Goal: Task Accomplishment & Management: Complete application form

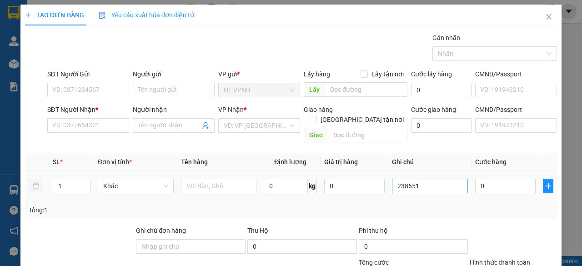
scroll to position [69, 0]
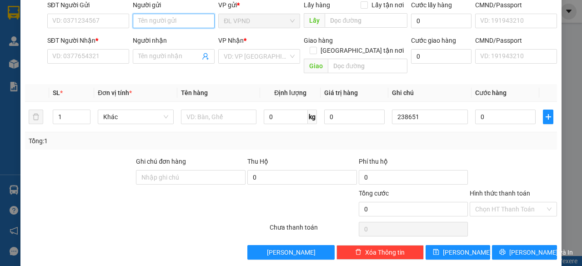
click at [168, 21] on input "Người gửi" at bounding box center [174, 21] width 82 height 15
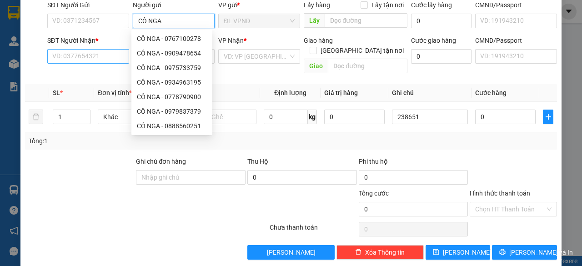
type input "CÔ NGA"
click at [88, 61] on input "SĐT Người Nhận *" at bounding box center [88, 56] width 82 height 15
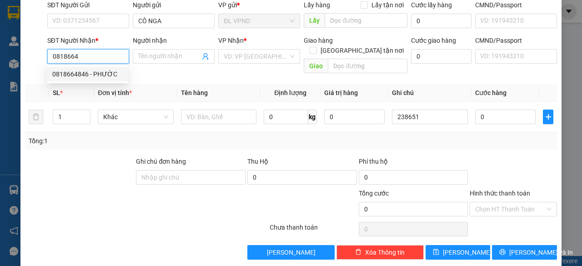
click at [55, 76] on div "0818664846 - PHƯỚC" at bounding box center [87, 74] width 70 height 10
type input "0818664846"
type input "PHƯỚC"
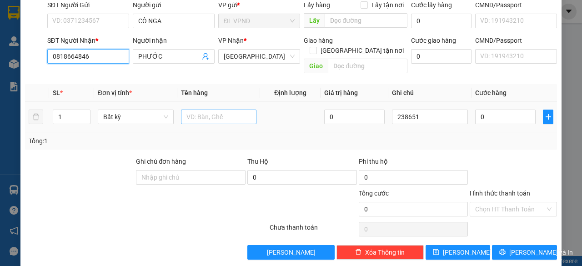
type input "0818664846"
click at [211, 110] on input "text" at bounding box center [219, 117] width 76 height 15
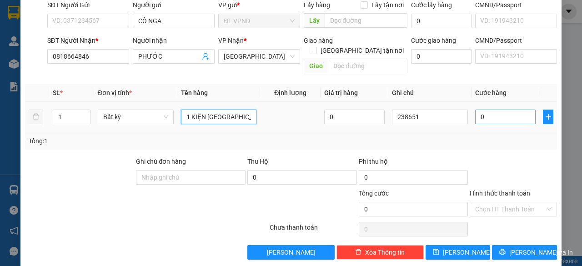
type input "1 KIỆN [GEOGRAPHIC_DATA]"
click at [493, 110] on input "0" at bounding box center [505, 117] width 60 height 15
type input "4"
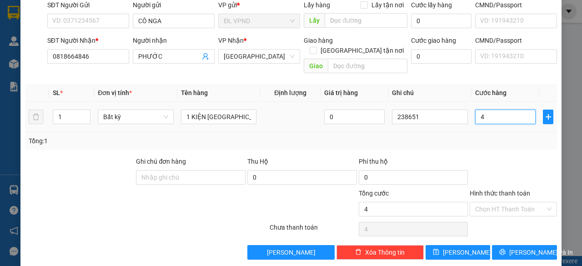
type input "40"
type input "40.000"
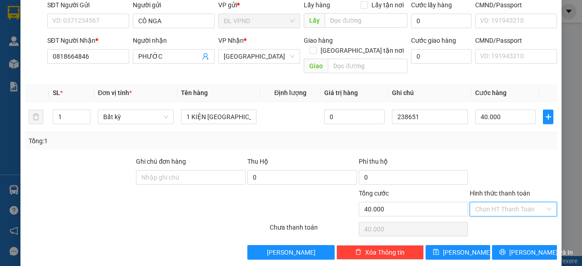
click at [507, 202] on input "Hình thức thanh toán" at bounding box center [510, 209] width 70 height 14
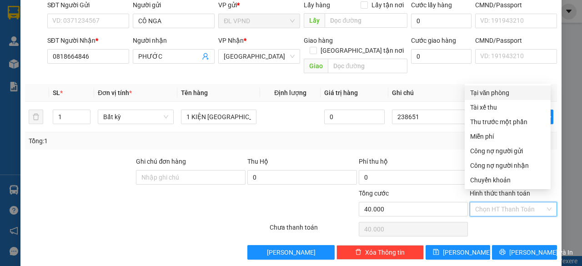
click at [499, 94] on div "Tại văn phòng" at bounding box center [507, 93] width 75 height 10
type input "0"
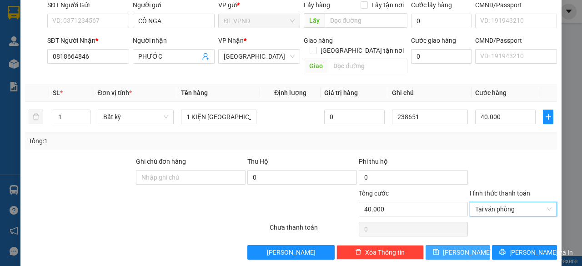
drag, startPoint x: 458, startPoint y: 243, endPoint x: 463, endPoint y: 236, distance: 9.0
click at [458, 247] on span "[PERSON_NAME]" at bounding box center [467, 252] width 49 height 10
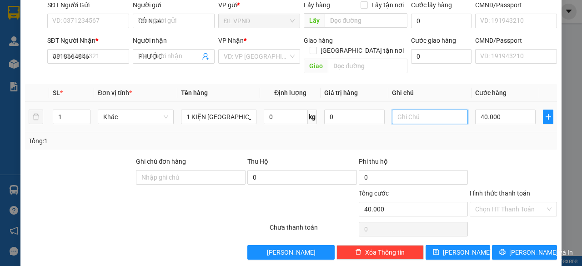
type input "0"
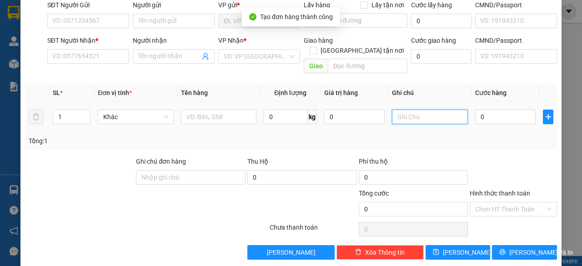
click at [425, 110] on input "text" at bounding box center [430, 117] width 76 height 15
paste input "23865"
type input "238652"
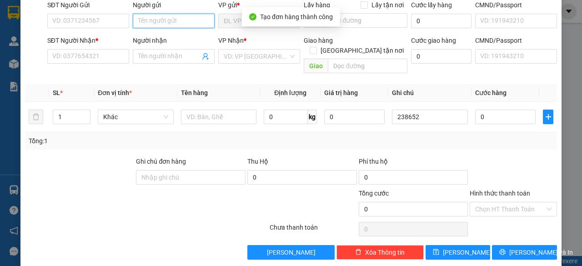
click at [186, 20] on input "Người gửi" at bounding box center [174, 21] width 82 height 15
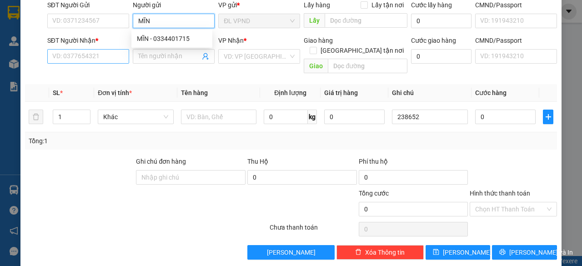
type input "MĨN"
click at [94, 50] on input "SĐT Người Nhận *" at bounding box center [88, 56] width 82 height 15
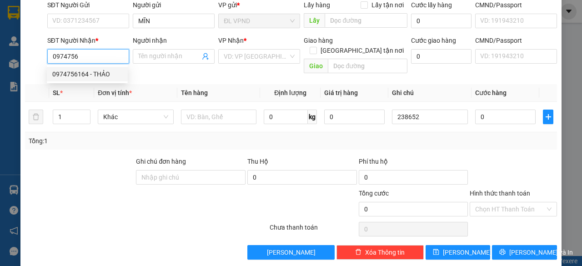
click at [85, 72] on div "0974756164 - THẢO" at bounding box center [87, 74] width 70 height 10
type input "0974756164"
type input "THẢO"
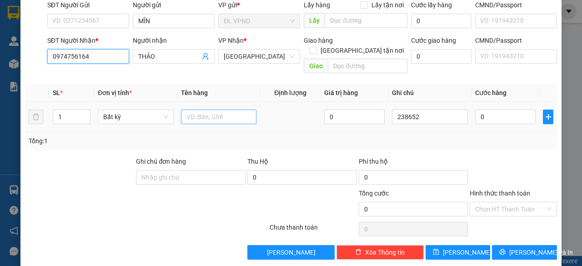
type input "0974756164"
click at [189, 110] on input "text" at bounding box center [219, 117] width 76 height 15
type input "1TX"
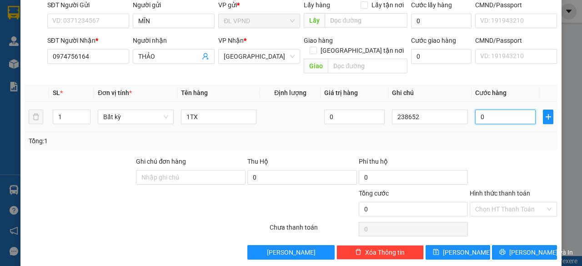
click at [478, 110] on input "0" at bounding box center [505, 117] width 60 height 15
type input "5"
type input "50"
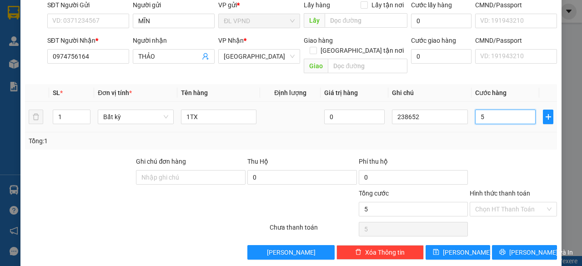
type input "50"
type input "50.000"
click at [475, 202] on input "Hình thức thanh toán" at bounding box center [510, 209] width 70 height 14
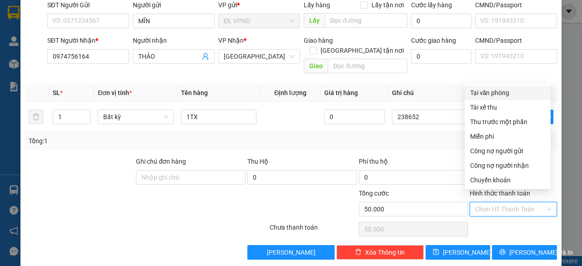
drag, startPoint x: 495, startPoint y: 95, endPoint x: 499, endPoint y: 102, distance: 8.3
click at [495, 95] on div "Tại văn phòng" at bounding box center [507, 93] width 75 height 10
type input "0"
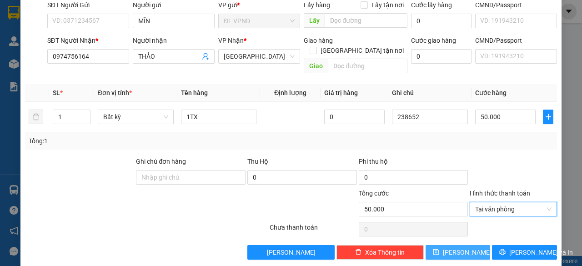
drag, startPoint x: 460, startPoint y: 241, endPoint x: 452, endPoint y: 243, distance: 7.8
click at [460, 247] on span "[PERSON_NAME]" at bounding box center [467, 252] width 49 height 10
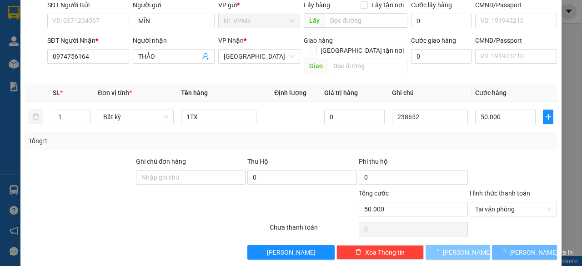
type input "0"
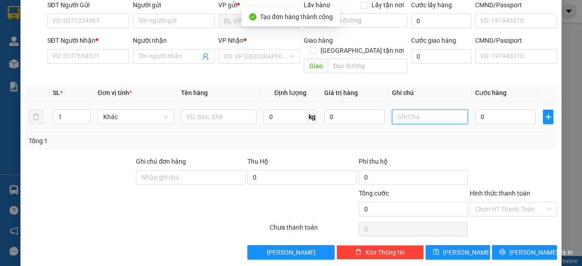
click at [413, 110] on input "text" at bounding box center [430, 117] width 76 height 15
paste input "23865"
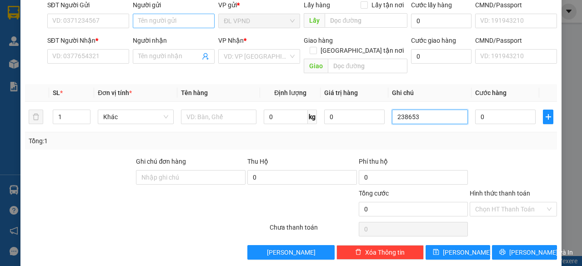
type input "238653"
click at [171, 20] on input "Người gửi" at bounding box center [174, 21] width 82 height 15
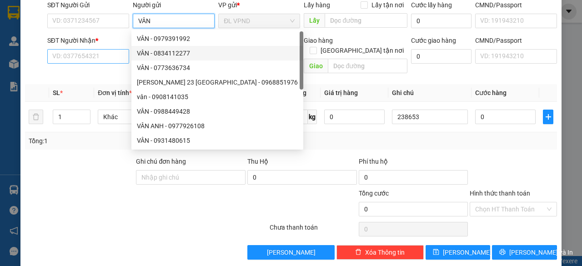
type input "VÂN"
click at [113, 54] on input "SĐT Người Nhận *" at bounding box center [88, 56] width 82 height 15
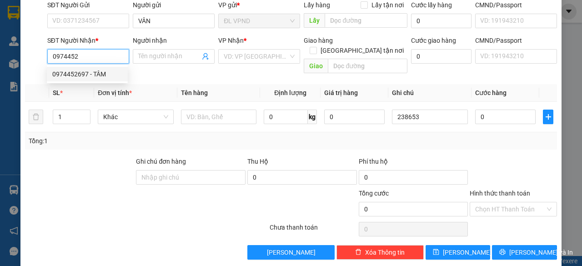
click at [88, 75] on div "0974452697 - TÂM" at bounding box center [87, 74] width 70 height 10
type input "0974452697"
type input "TÂM"
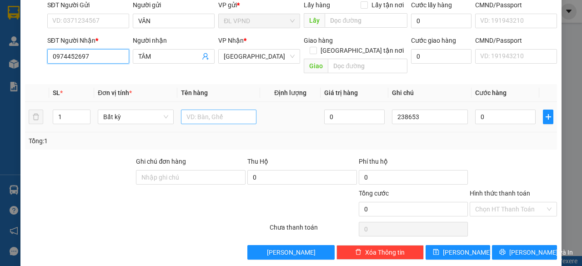
type input "0974452697"
click at [190, 110] on input "text" at bounding box center [219, 117] width 76 height 15
type input "1TX"
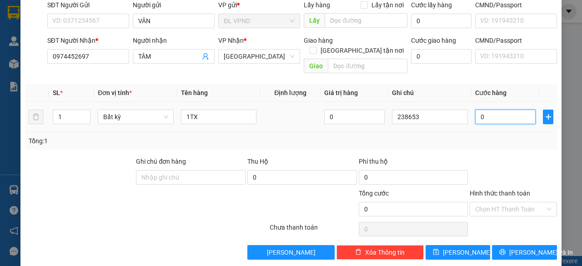
click at [501, 110] on input "0" at bounding box center [505, 117] width 60 height 15
type input "5"
type input "50"
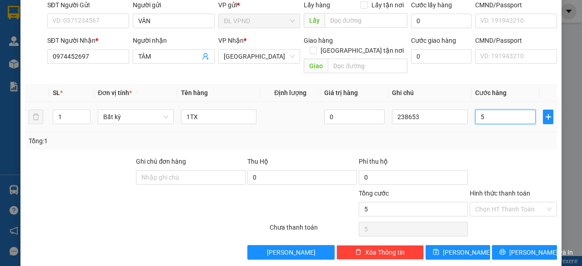
type input "50"
type input "50.000"
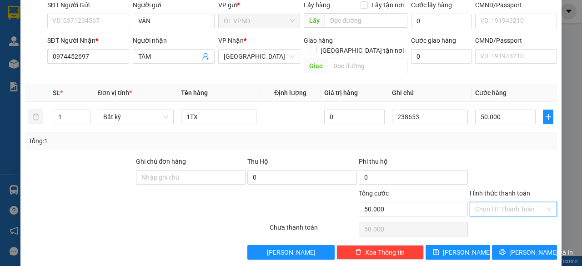
click at [505, 202] on input "Hình thức thanh toán" at bounding box center [510, 209] width 70 height 14
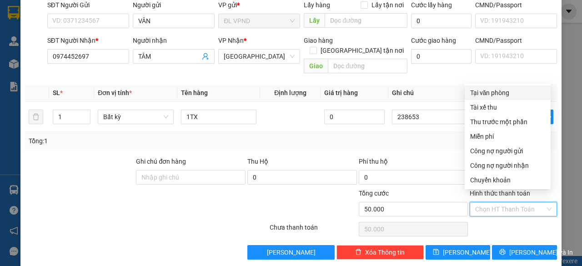
click at [497, 93] on div "Tại văn phòng" at bounding box center [507, 93] width 75 height 10
type input "0"
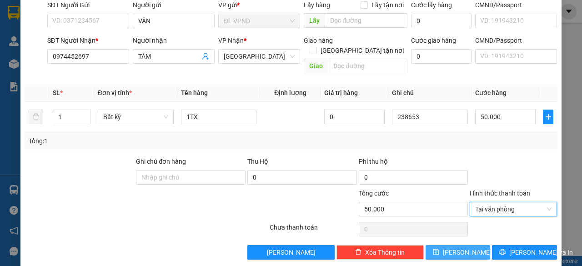
click at [453, 247] on span "[PERSON_NAME]" at bounding box center [467, 252] width 49 height 10
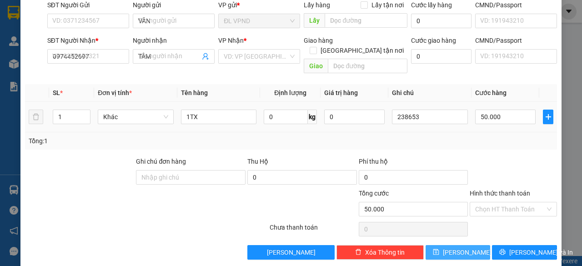
type input "0"
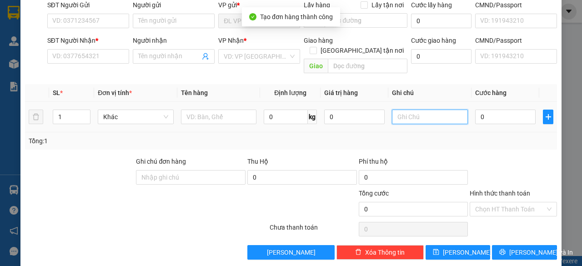
click at [433, 111] on input "text" at bounding box center [430, 117] width 76 height 15
paste input "23865"
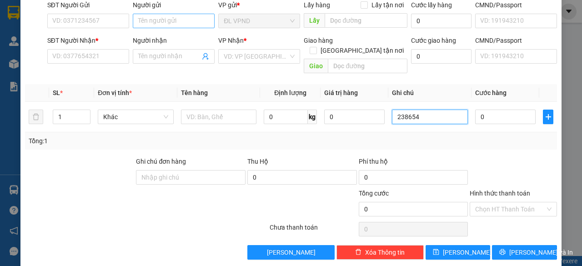
type input "238654"
click at [191, 21] on input "Người gửi" at bounding box center [174, 21] width 82 height 15
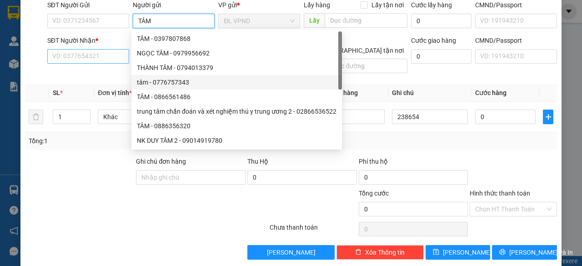
type input "TÂM"
click at [110, 55] on input "SĐT Người Nhận *" at bounding box center [88, 56] width 82 height 15
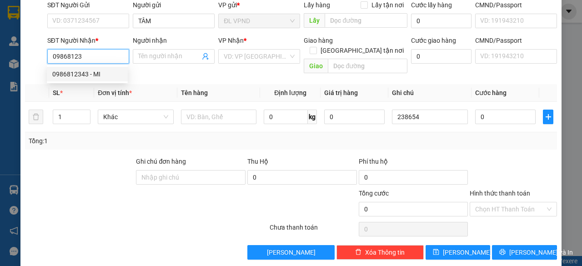
click at [98, 71] on div "0986812343 - MI" at bounding box center [87, 74] width 70 height 10
type input "0986812343"
type input "MI"
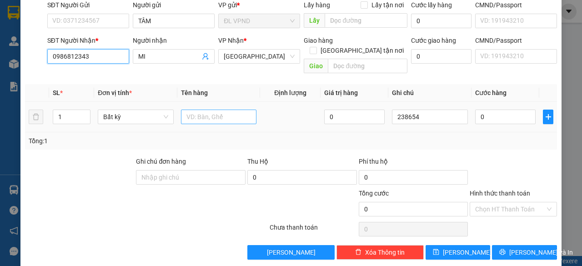
type input "0986812343"
click at [188, 110] on input "text" at bounding box center [219, 117] width 76 height 15
type input "1TX"
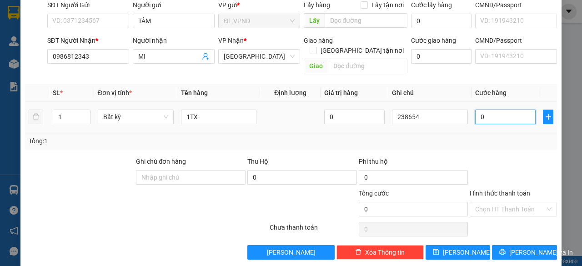
click at [481, 110] on input "0" at bounding box center [505, 117] width 60 height 15
type input "5"
type input "50"
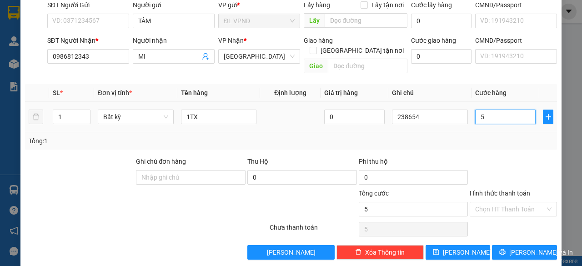
type input "50"
type input "50.000"
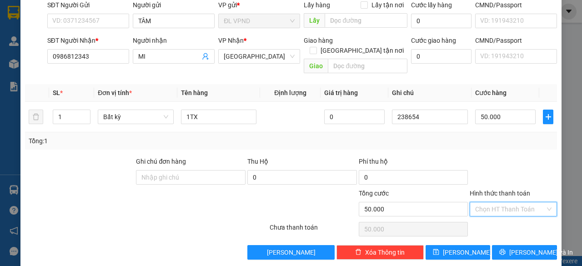
click at [488, 202] on input "Hình thức thanh toán" at bounding box center [510, 209] width 70 height 14
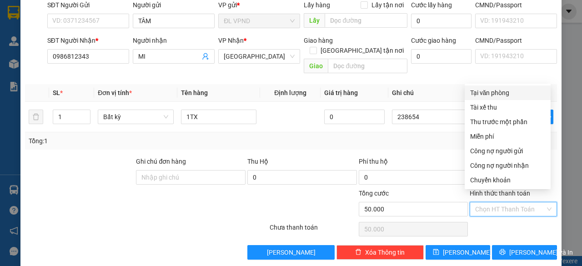
click at [496, 93] on div "Tại văn phòng" at bounding box center [507, 93] width 75 height 10
type input "0"
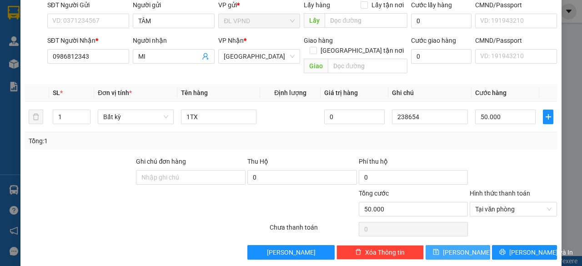
click at [455, 247] on span "[PERSON_NAME]" at bounding box center [467, 252] width 49 height 10
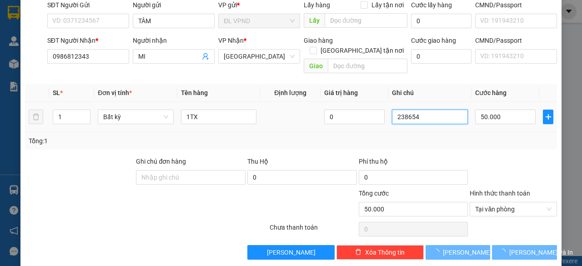
click at [425, 110] on input "238654" at bounding box center [430, 117] width 76 height 15
type input "0"
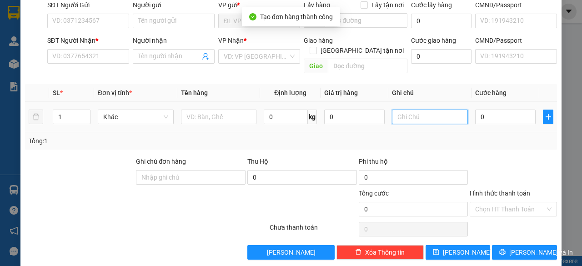
paste input "23865"
type input "238655"
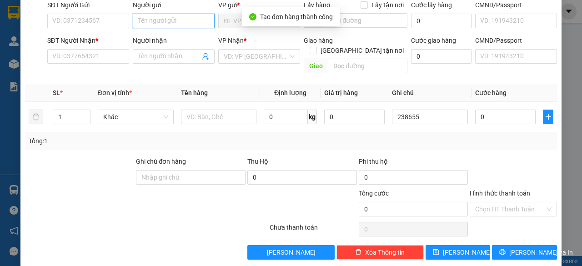
click at [179, 23] on input "Người gửi" at bounding box center [174, 21] width 82 height 15
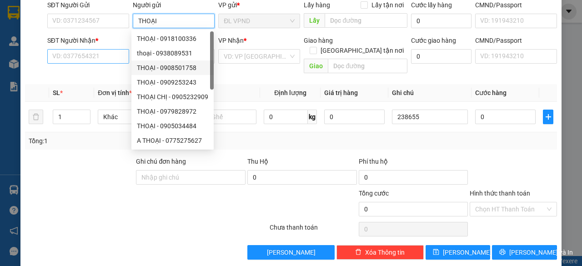
type input "THOẠI"
click at [106, 54] on input "SĐT Người Nhận *" at bounding box center [88, 56] width 82 height 15
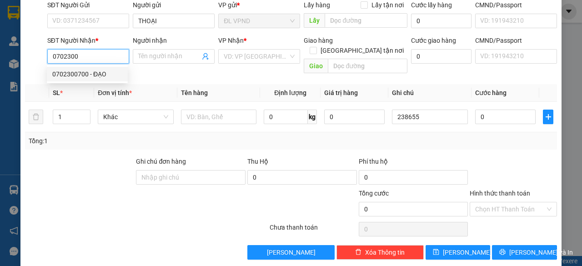
click at [97, 74] on div "0702300700 - ĐẠO" at bounding box center [87, 74] width 70 height 10
type input "0702300700"
type input "[DEMOGRAPHIC_DATA]"
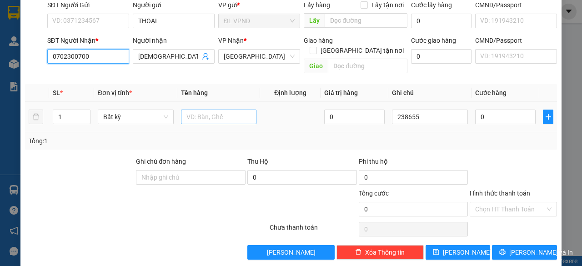
type input "0702300700"
click at [221, 110] on input "text" at bounding box center [219, 117] width 76 height 15
type input "1TG"
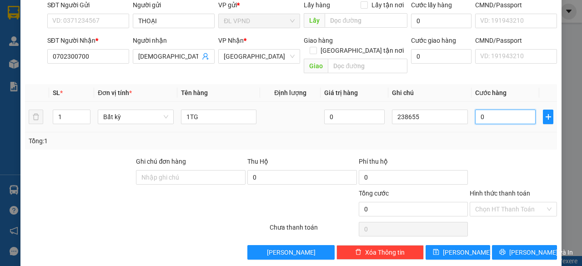
click at [480, 110] on input "0" at bounding box center [505, 117] width 60 height 15
type input "3"
type input "30"
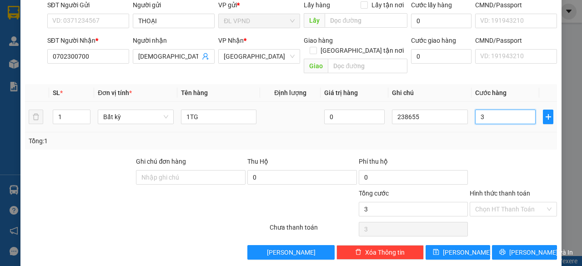
type input "30"
type input "30.000"
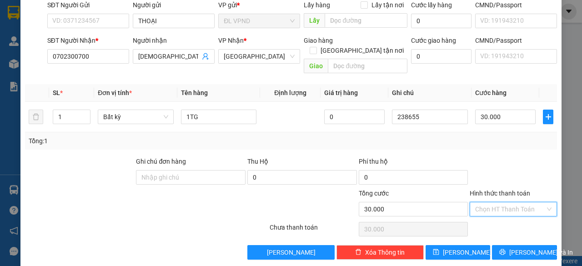
click at [497, 202] on input "Hình thức thanh toán" at bounding box center [510, 209] width 70 height 14
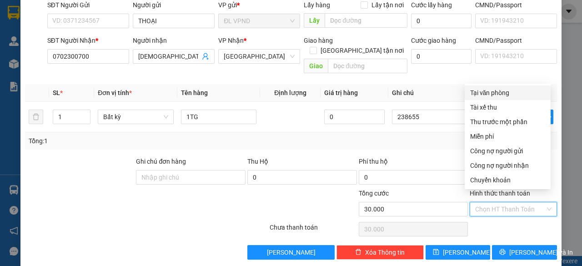
click at [502, 95] on div "Tại văn phòng" at bounding box center [507, 93] width 75 height 10
type input "0"
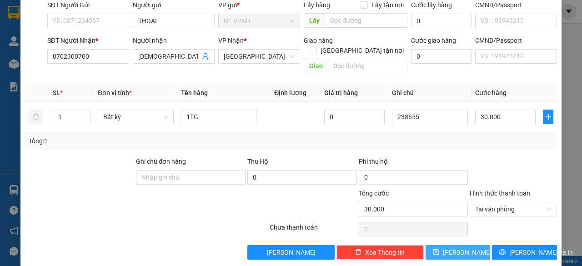
click at [458, 247] on span "[PERSON_NAME]" at bounding box center [467, 252] width 49 height 10
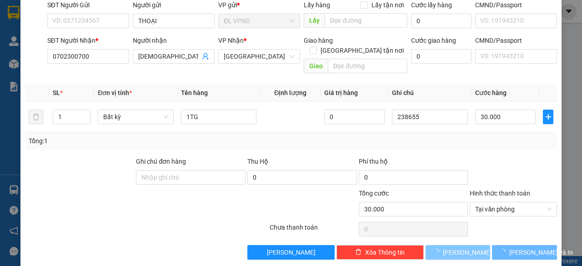
type input "0"
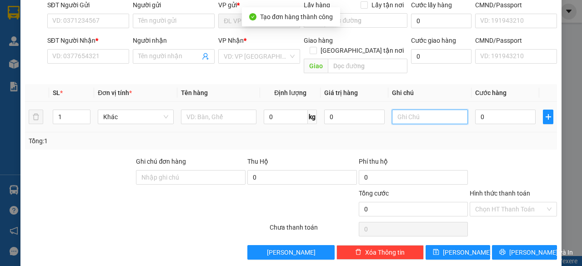
click at [428, 110] on input "text" at bounding box center [430, 117] width 76 height 15
paste input "23865"
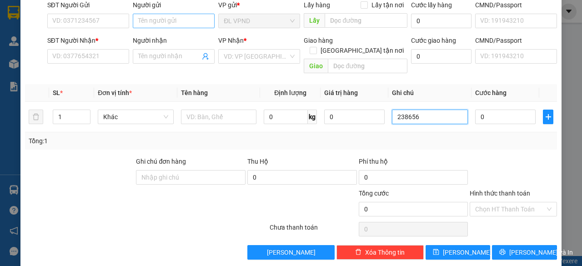
type input "238656"
click at [182, 16] on input "Người gửi" at bounding box center [174, 21] width 82 height 15
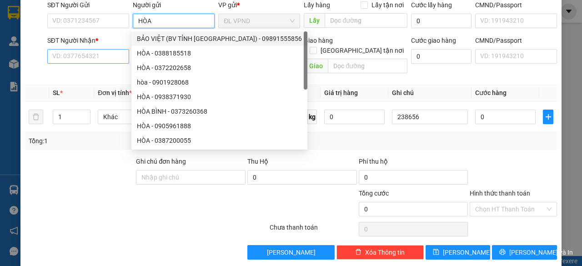
type input "HÒA"
click at [89, 55] on input "SĐT Người Nhận *" at bounding box center [88, 56] width 82 height 15
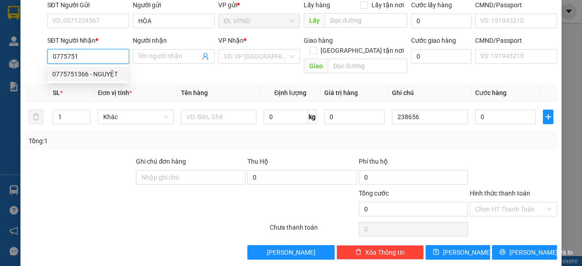
click at [78, 75] on div "0775751366 - NGUYỆT" at bounding box center [87, 74] width 70 height 10
type input "0775751366"
type input "NGUYỆT"
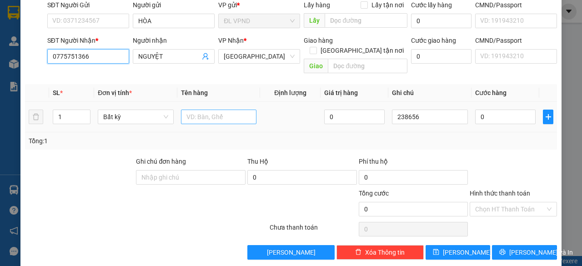
type input "0775751366"
click at [196, 110] on input "text" at bounding box center [219, 117] width 76 height 15
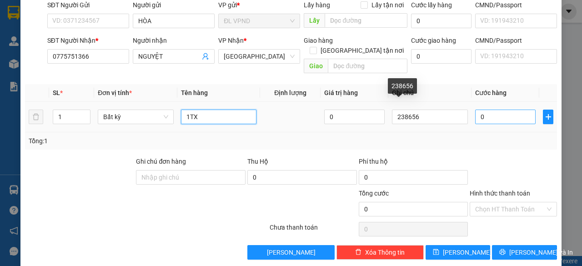
type input "1TX"
click at [490, 110] on input "0" at bounding box center [505, 117] width 60 height 15
type input "4"
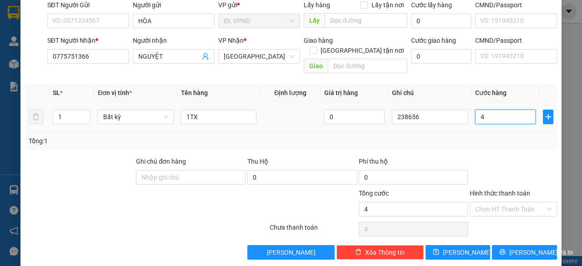
type input "40"
type input "40.000"
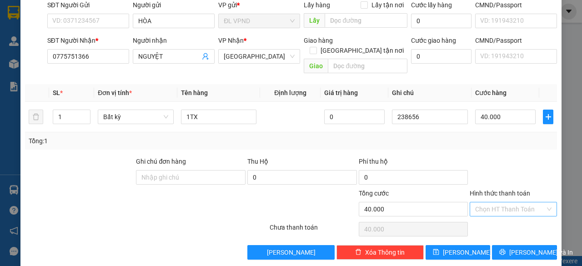
click at [493, 202] on input "Hình thức thanh toán" at bounding box center [510, 209] width 70 height 14
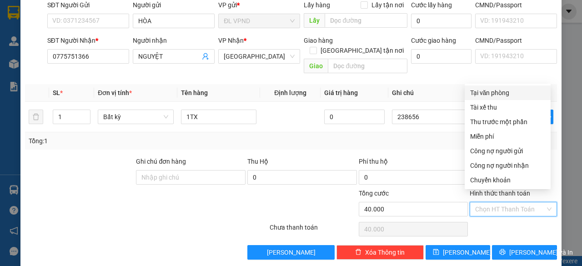
click at [488, 89] on div "Tại văn phòng" at bounding box center [507, 93] width 75 height 10
type input "0"
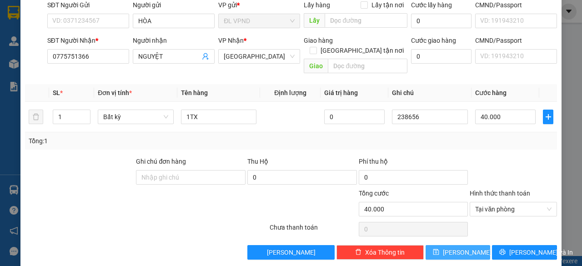
click at [437, 245] on button "[PERSON_NAME]" at bounding box center [458, 252] width 65 height 15
type input "0"
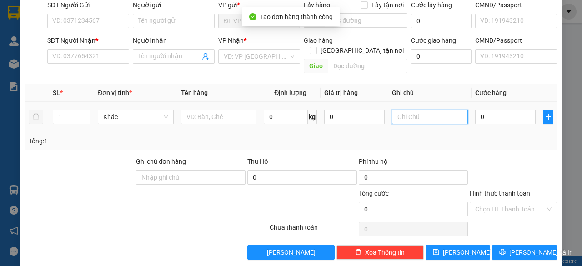
click at [418, 110] on input "text" at bounding box center [430, 117] width 76 height 15
paste input "23865"
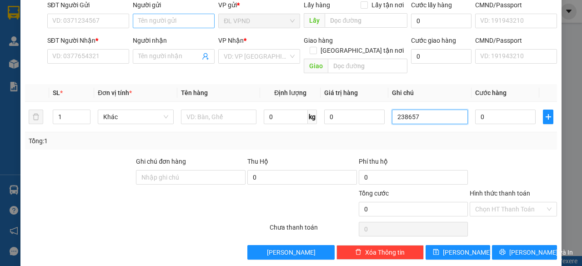
type input "238657"
click at [171, 21] on input "Người gửi" at bounding box center [174, 21] width 82 height 15
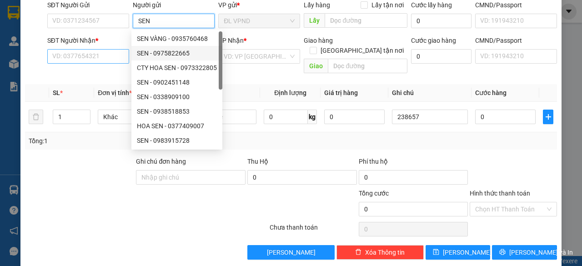
type input "SEN"
click at [85, 55] on input "SĐT Người Nhận *" at bounding box center [88, 56] width 82 height 15
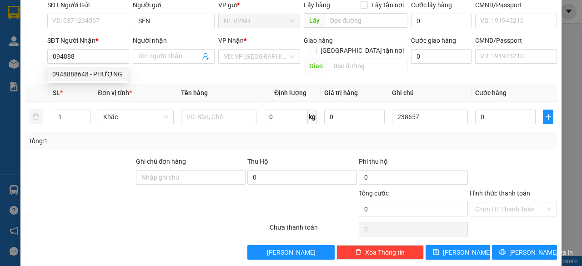
drag, startPoint x: 65, startPoint y: 82, endPoint x: 188, endPoint y: 67, distance: 123.2
click at [65, 82] on div "0948888648 0948888648 - PHƯỢNG" at bounding box center [87, 74] width 81 height 18
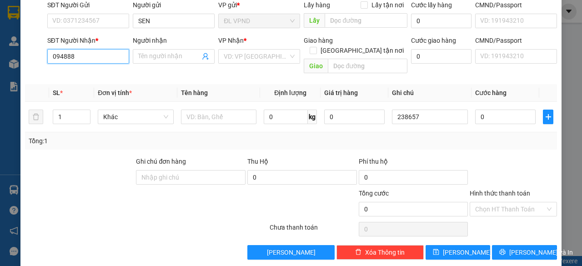
click at [90, 55] on input "094888" at bounding box center [88, 56] width 82 height 15
click at [80, 72] on div "0948888648 - PHƯỢNG" at bounding box center [87, 74] width 70 height 10
type input "0948888648"
type input "PHƯỢNG"
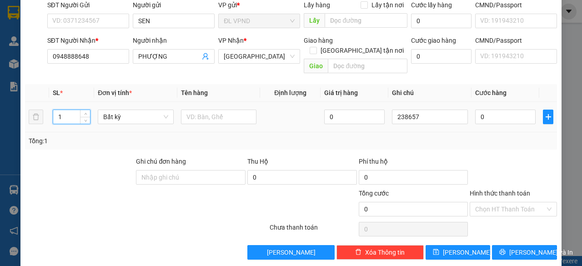
drag, startPoint x: 70, startPoint y: 107, endPoint x: 38, endPoint y: 117, distance: 33.4
click at [41, 117] on tr "1 Bất kỳ 0 238657 0" at bounding box center [291, 117] width 532 height 30
type input "2"
click at [204, 110] on input "text" at bounding box center [219, 117] width 76 height 15
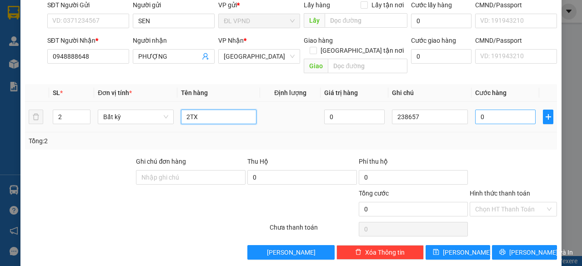
type input "2TX"
click at [501, 110] on input "0" at bounding box center [505, 117] width 60 height 15
type input "1"
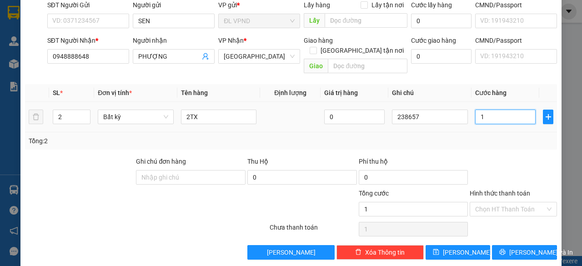
type input "10"
type input "100"
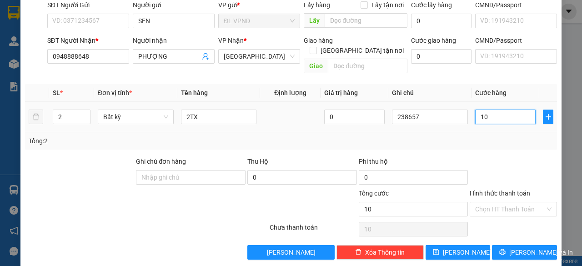
type input "100"
type input "100.000"
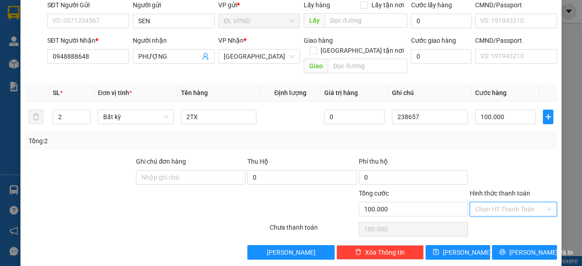
click at [485, 202] on input "Hình thức thanh toán" at bounding box center [510, 209] width 70 height 14
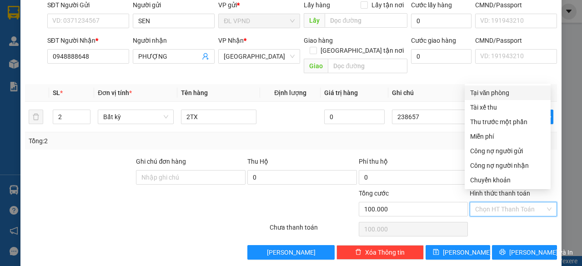
click at [498, 92] on div "Tại văn phòng" at bounding box center [507, 93] width 75 height 10
type input "0"
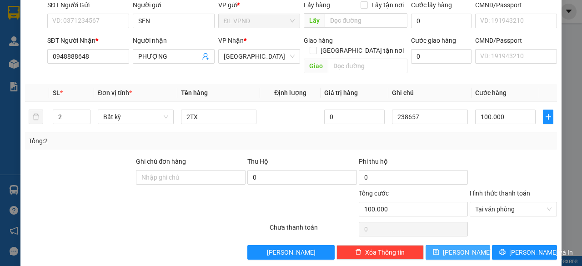
click at [439, 246] on button "[PERSON_NAME]" at bounding box center [458, 252] width 65 height 15
type input "1"
type input "0"
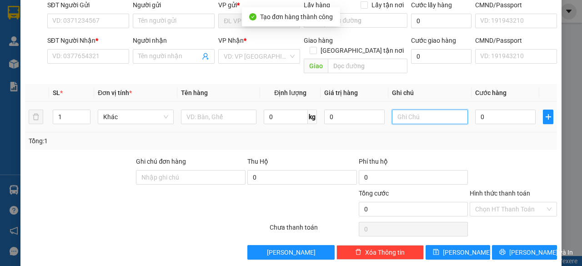
click at [421, 110] on input "text" at bounding box center [430, 117] width 76 height 15
paste input "23865"
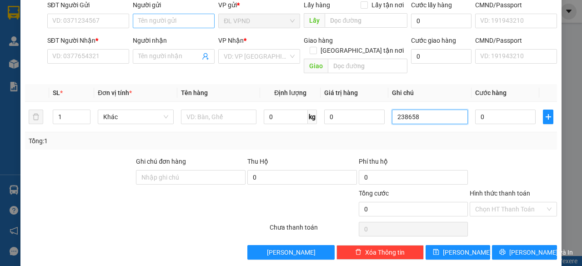
type input "238658"
click at [158, 20] on input "Người gửi" at bounding box center [174, 21] width 82 height 15
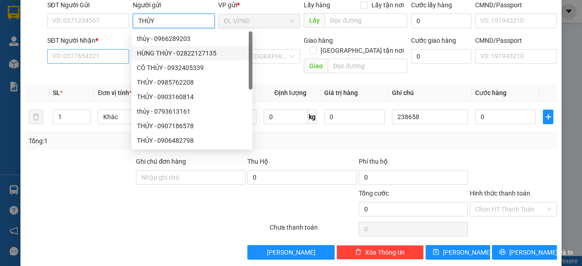
type input "THỦY"
click at [88, 54] on input "SĐT Người Nhận *" at bounding box center [88, 56] width 82 height 15
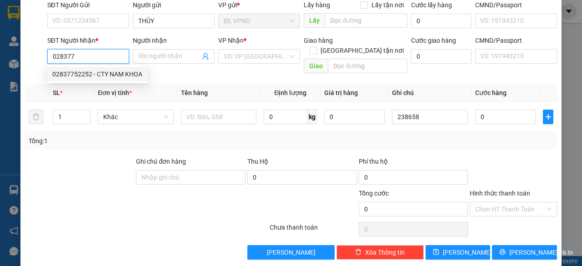
click at [102, 72] on div "02837752252 - CTY NAM KHOA" at bounding box center [97, 74] width 90 height 10
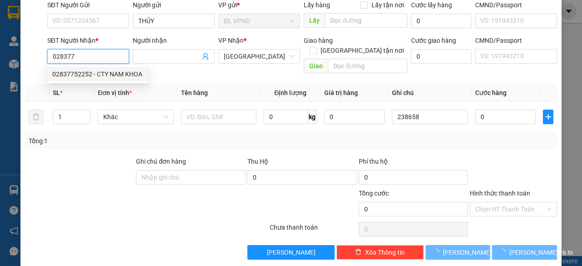
type input "02837752252"
type input "CTY NAM KHOA"
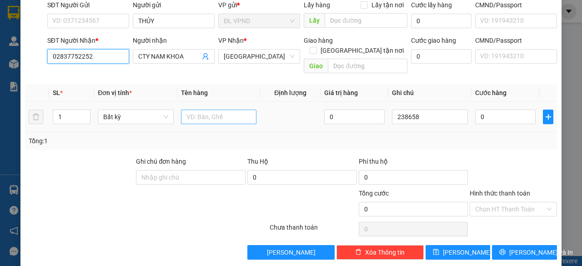
type input "02837752252"
click at [220, 110] on input "text" at bounding box center [219, 117] width 76 height 15
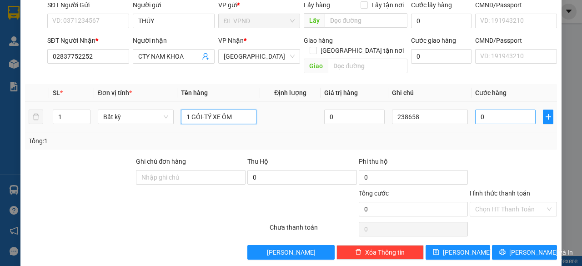
type input "1 GÓI-TÝ XE ÔM"
click at [489, 110] on input "0" at bounding box center [505, 117] width 60 height 15
type input "2"
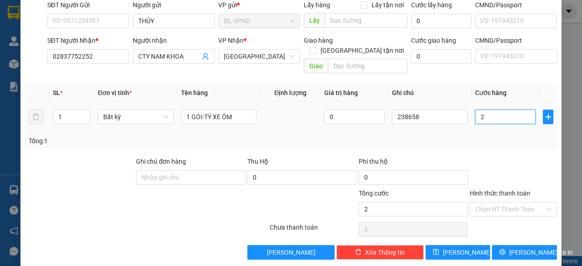
type input "20"
type input "20.000"
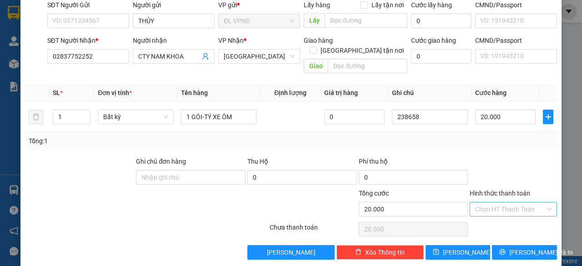
click at [489, 202] on input "Hình thức thanh toán" at bounding box center [510, 209] width 70 height 14
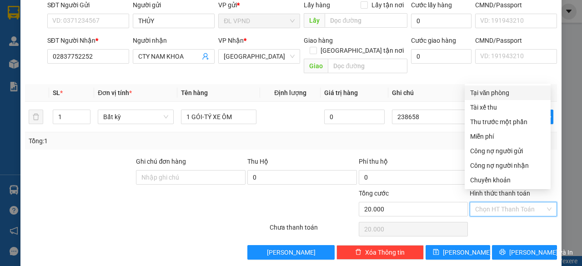
click at [502, 90] on div "Tại văn phòng" at bounding box center [507, 93] width 75 height 10
type input "0"
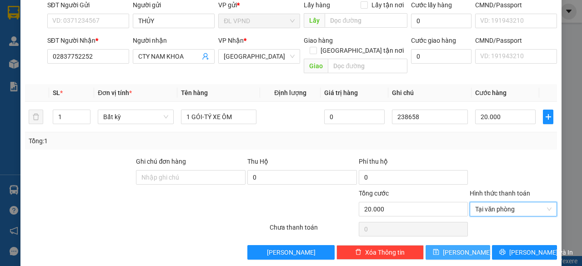
click at [439, 249] on icon "save" at bounding box center [436, 252] width 6 height 6
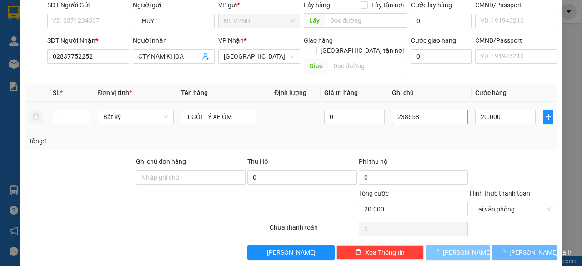
type input "0"
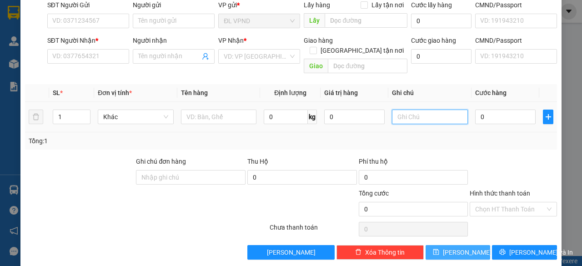
click at [431, 110] on input "text" at bounding box center [430, 117] width 76 height 15
paste input "23865"
type input "238659"
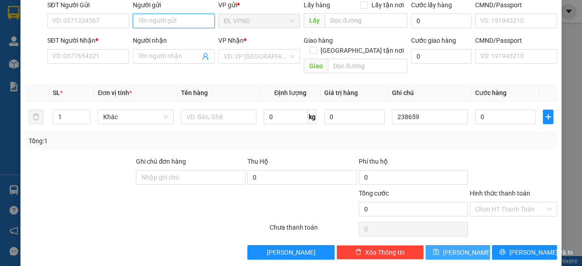
click at [149, 18] on input "Người gửi" at bounding box center [174, 21] width 82 height 15
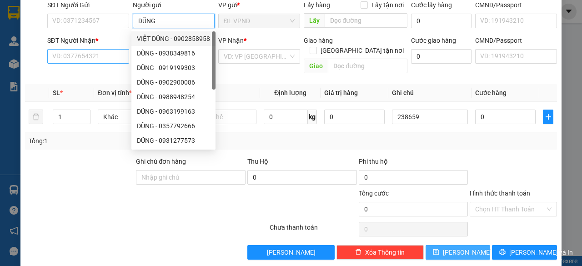
type input "DŨNG"
click at [97, 54] on input "SĐT Người Nhận *" at bounding box center [88, 56] width 82 height 15
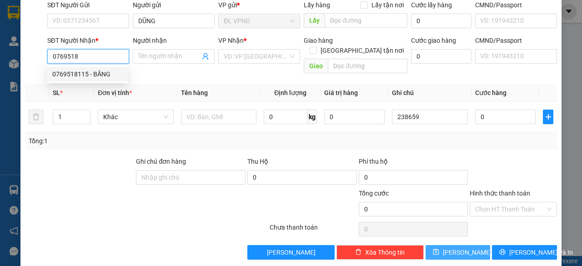
click at [83, 73] on div "0769518115 - BĂNG" at bounding box center [87, 74] width 70 height 10
type input "0769518115"
type input "BĂNG"
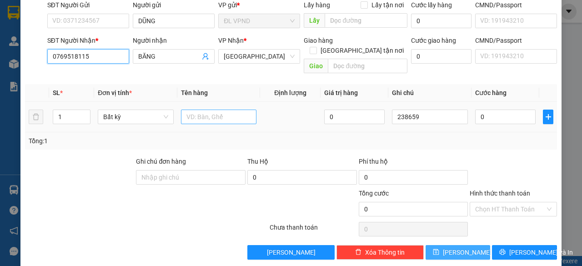
type input "0769518115"
click at [195, 110] on input "text" at bounding box center [219, 117] width 76 height 15
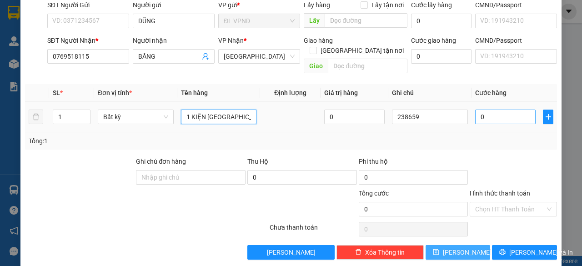
type input "1 KIỆN [GEOGRAPHIC_DATA]"
click at [490, 110] on input "0" at bounding box center [505, 117] width 60 height 15
type input "4"
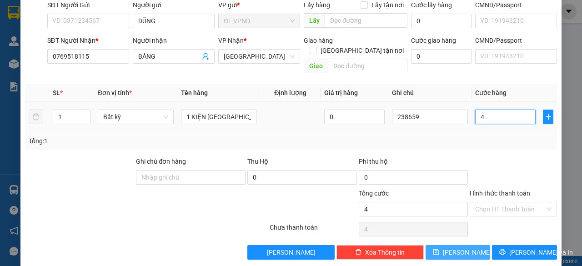
type input "40"
type input "40.000"
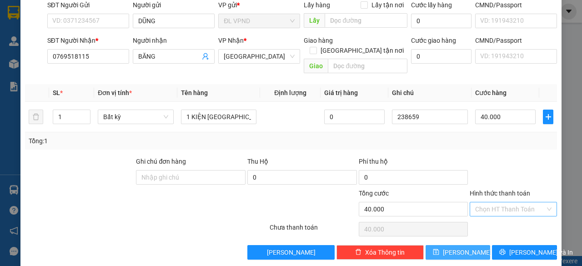
click at [492, 202] on input "Hình thức thanh toán" at bounding box center [510, 209] width 70 height 14
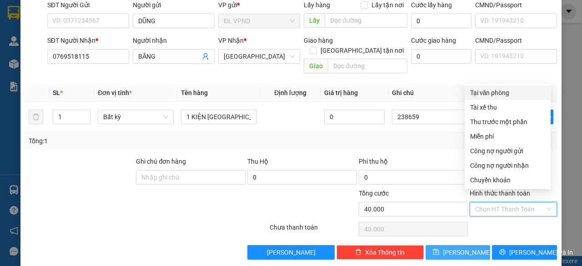
click at [502, 92] on div "Tại văn phòng" at bounding box center [507, 93] width 75 height 10
type input "0"
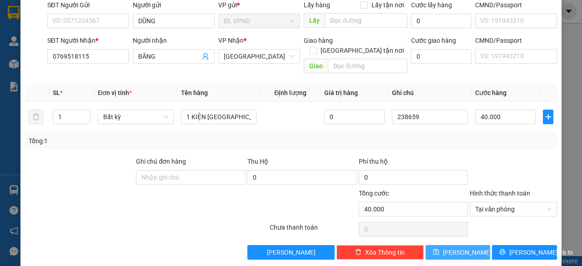
click at [439, 249] on icon "save" at bounding box center [436, 252] width 6 height 6
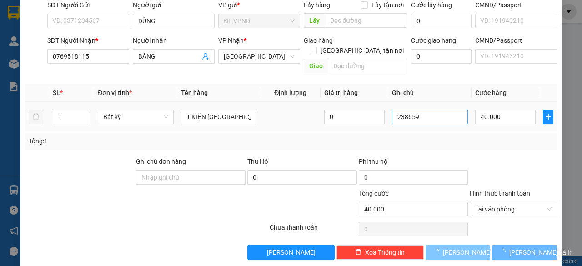
type input "0"
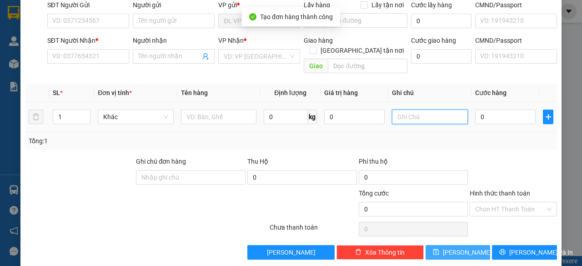
click at [425, 110] on input "text" at bounding box center [430, 117] width 76 height 15
paste input "23865"
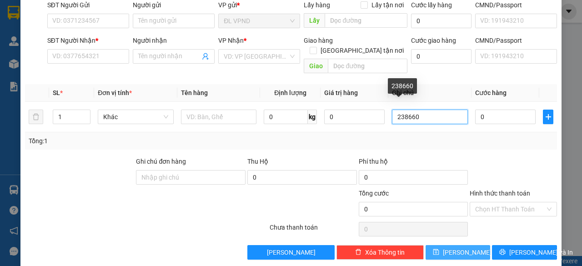
drag, startPoint x: 408, startPoint y: 107, endPoint x: 282, endPoint y: 130, distance: 128.4
click at [301, 131] on div "SL * Đơn vị tính * Tên hàng Định lượng Giá trị hàng Ghi chú Cước hàng 1 Khác 0 …" at bounding box center [291, 116] width 532 height 65
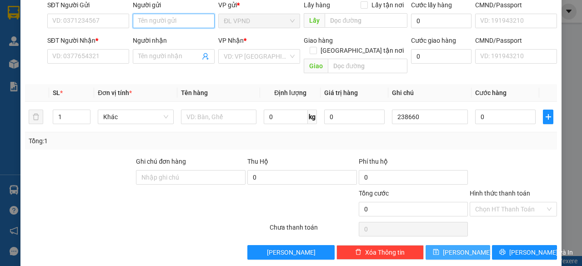
click at [185, 23] on input "Người gửi" at bounding box center [174, 21] width 82 height 15
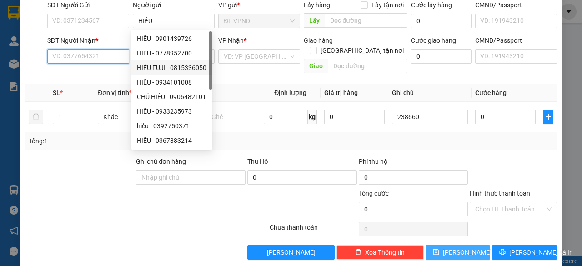
click at [110, 55] on input "SĐT Người Nhận *" at bounding box center [88, 56] width 82 height 15
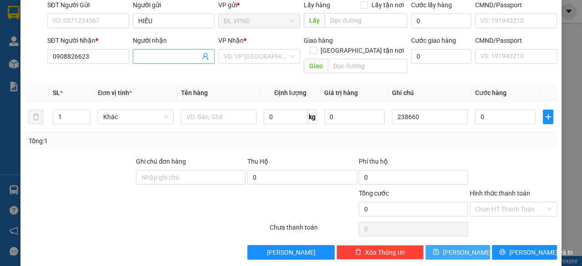
click at [162, 58] on input "Người nhận" at bounding box center [169, 56] width 62 height 10
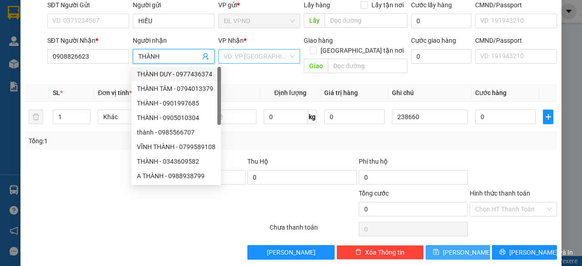
click at [243, 53] on input "search" at bounding box center [256, 57] width 65 height 14
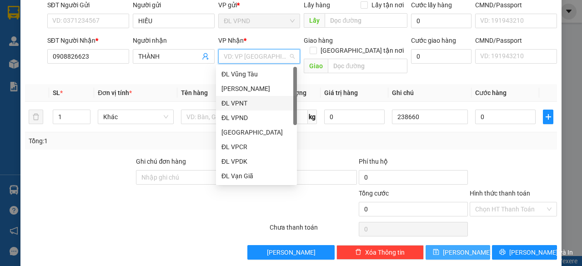
scroll to position [15, 0]
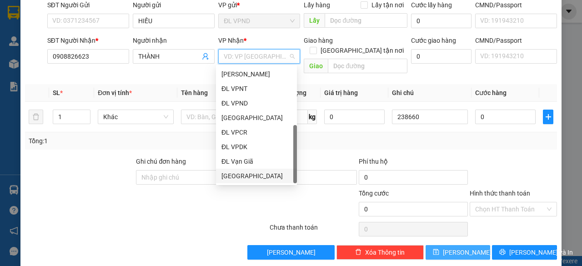
click at [253, 175] on div "[GEOGRAPHIC_DATA]" at bounding box center [256, 176] width 70 height 10
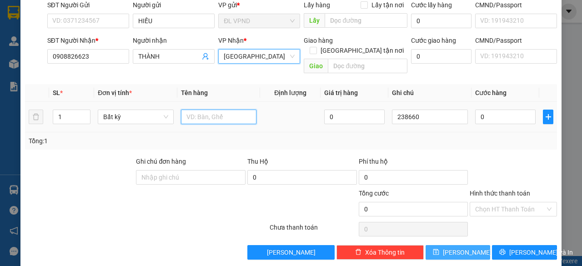
click at [198, 110] on input "text" at bounding box center [219, 117] width 76 height 15
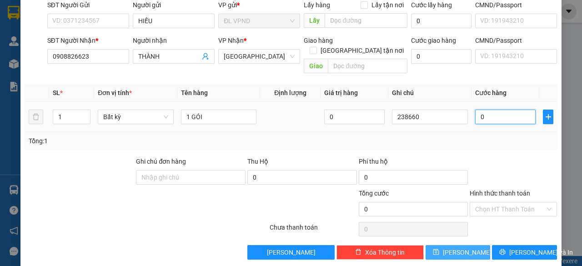
click at [493, 110] on input "0" at bounding box center [505, 117] width 60 height 15
click at [497, 202] on input "Hình thức thanh toán" at bounding box center [510, 209] width 70 height 14
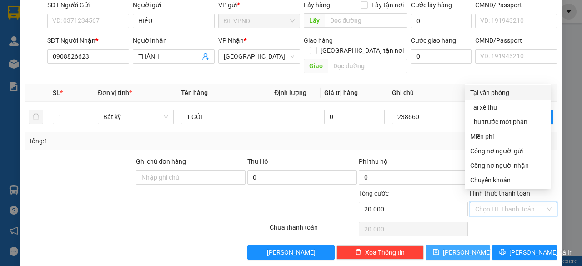
click at [485, 90] on div "Tại văn phòng" at bounding box center [507, 93] width 75 height 10
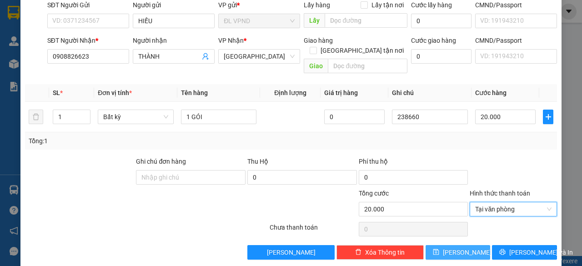
click at [449, 245] on button "[PERSON_NAME]" at bounding box center [458, 252] width 65 height 15
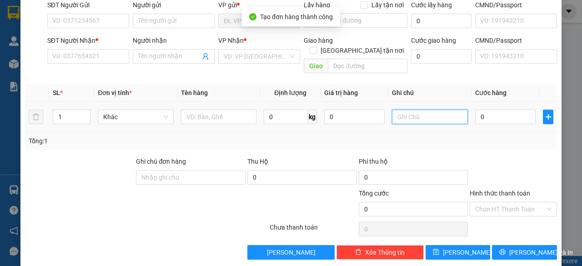
click at [429, 110] on input "text" at bounding box center [430, 117] width 76 height 15
paste input "23866"
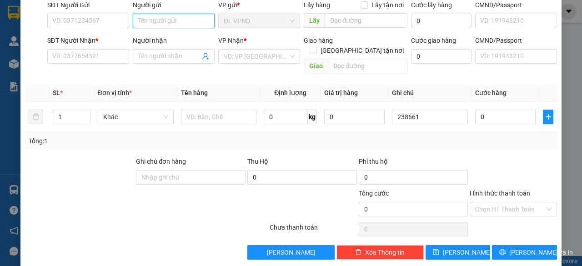
click at [191, 20] on input "Người gửi" at bounding box center [174, 21] width 82 height 15
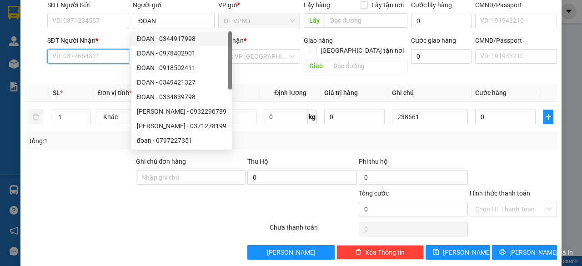
click at [94, 57] on input "SĐT Người Nhận *" at bounding box center [88, 56] width 82 height 15
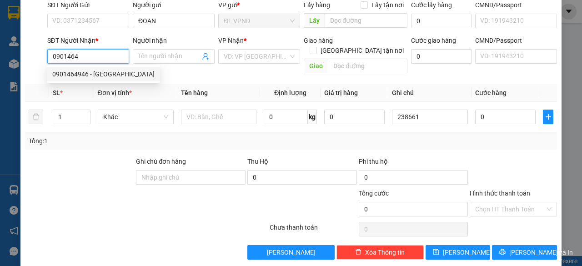
click at [93, 71] on div "0901464946 - [GEOGRAPHIC_DATA]" at bounding box center [103, 74] width 102 height 10
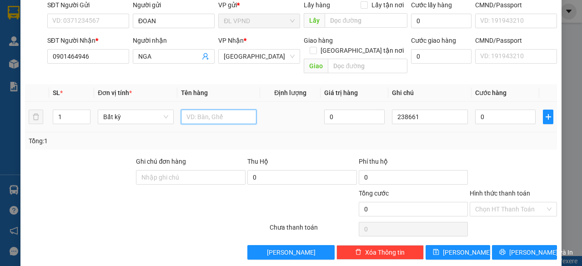
click at [207, 110] on input "text" at bounding box center [219, 117] width 76 height 15
click at [489, 110] on input "0" at bounding box center [505, 117] width 60 height 15
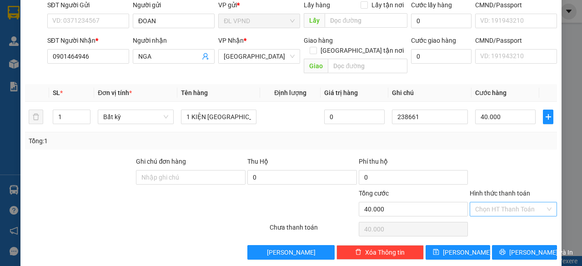
click at [484, 202] on input "Hình thức thanh toán" at bounding box center [510, 209] width 70 height 14
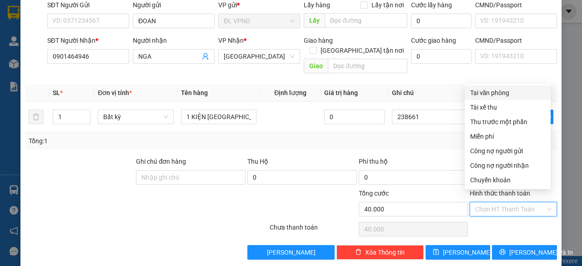
click at [503, 90] on div "Tại văn phòng" at bounding box center [507, 93] width 75 height 10
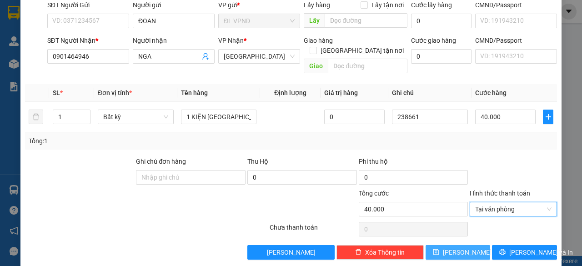
click at [460, 247] on span "[PERSON_NAME]" at bounding box center [467, 252] width 49 height 10
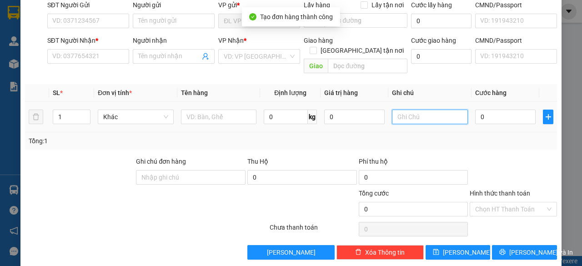
click at [423, 110] on input "text" at bounding box center [430, 117] width 76 height 15
paste input "23866"
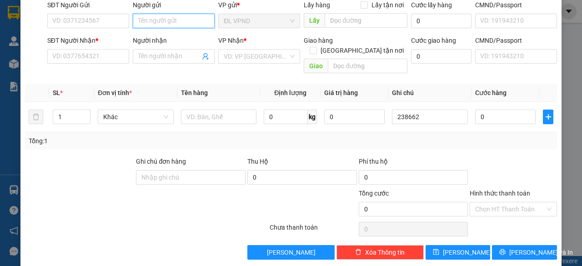
click at [183, 20] on input "Người gửi" at bounding box center [174, 21] width 82 height 15
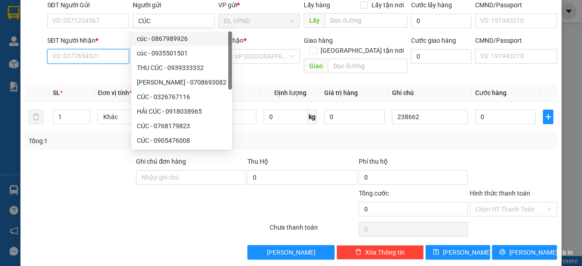
click at [108, 55] on input "SĐT Người Nhận *" at bounding box center [88, 56] width 82 height 15
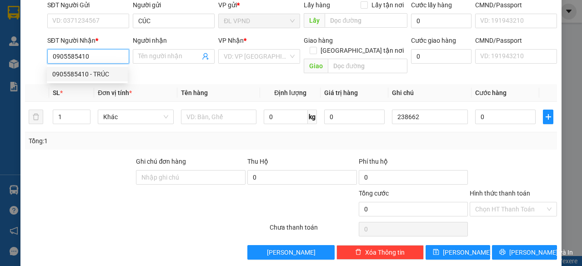
click at [102, 74] on div "0905585410 - TRÚC" at bounding box center [87, 74] width 70 height 10
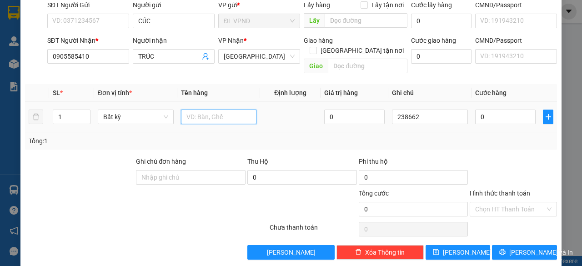
click at [202, 110] on input "text" at bounding box center [219, 117] width 76 height 15
click at [491, 110] on input "0" at bounding box center [505, 117] width 60 height 15
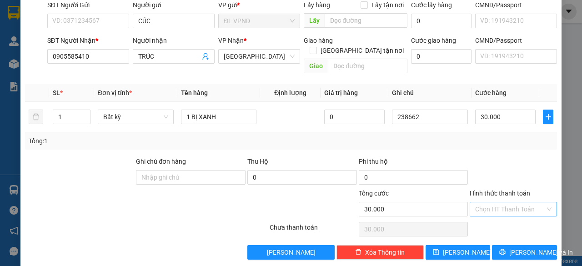
click at [475, 203] on input "Hình thức thanh toán" at bounding box center [510, 209] width 70 height 14
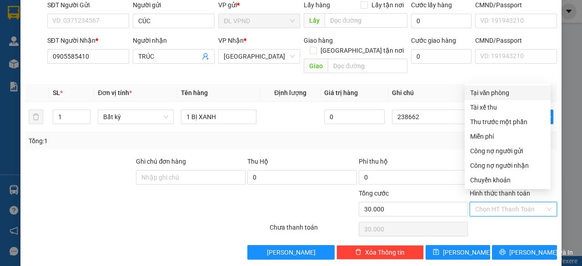
click at [486, 93] on div "Tại văn phòng" at bounding box center [507, 93] width 75 height 10
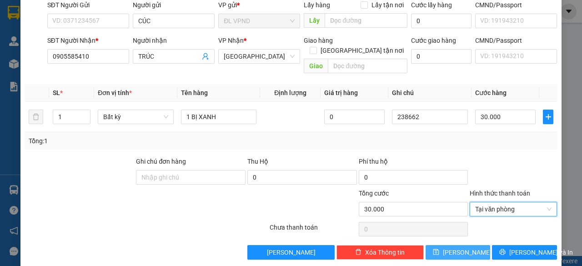
click at [439, 249] on icon "save" at bounding box center [436, 252] width 6 height 6
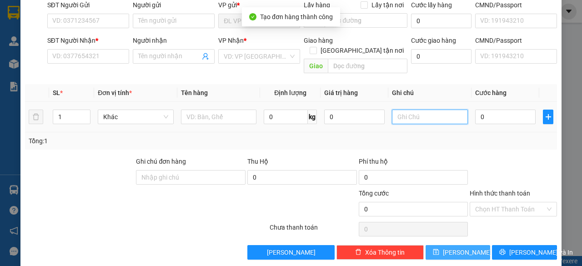
click at [431, 110] on input "text" at bounding box center [430, 117] width 76 height 15
paste input "23866"
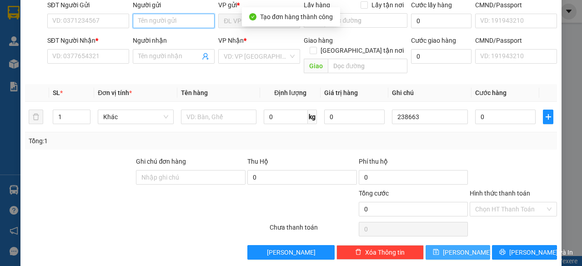
click at [176, 21] on input "Người gửi" at bounding box center [174, 21] width 82 height 15
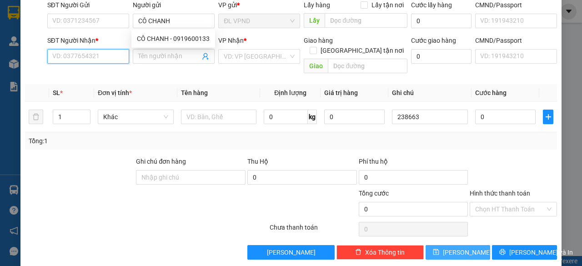
click at [90, 55] on input "SĐT Người Nhận *" at bounding box center [88, 56] width 82 height 15
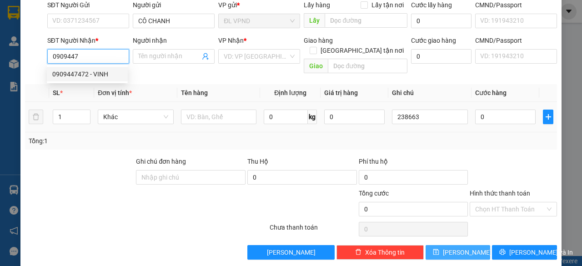
drag, startPoint x: 88, startPoint y: 76, endPoint x: 189, endPoint y: 115, distance: 108.1
click at [88, 76] on div "0909447472 - VINH" at bounding box center [87, 74] width 70 height 10
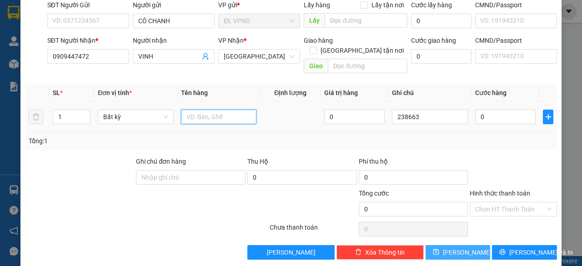
click at [199, 110] on input "text" at bounding box center [219, 117] width 76 height 15
click at [488, 110] on input "0" at bounding box center [505, 117] width 60 height 15
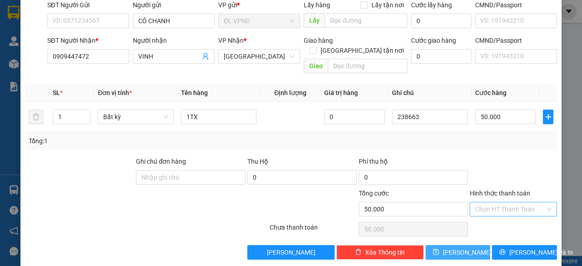
click at [487, 202] on input "Hình thức thanh toán" at bounding box center [510, 209] width 70 height 14
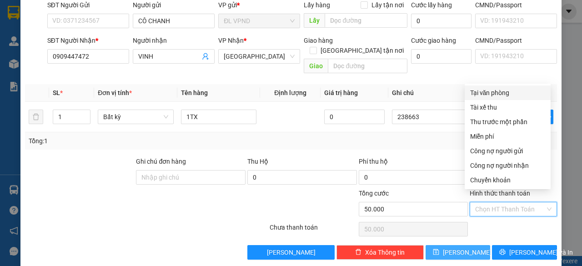
click at [496, 94] on div "Tại văn phòng" at bounding box center [507, 93] width 75 height 10
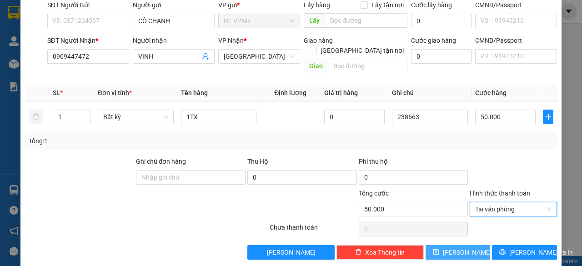
click at [450, 245] on button "[PERSON_NAME]" at bounding box center [458, 252] width 65 height 15
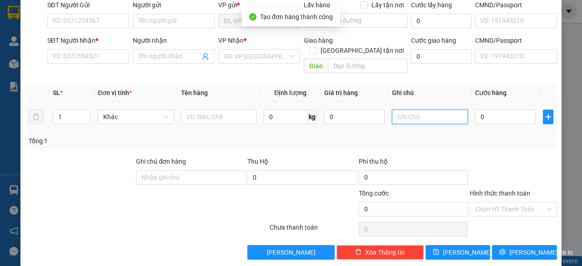
click at [418, 110] on input "text" at bounding box center [430, 117] width 76 height 15
paste input "23866"
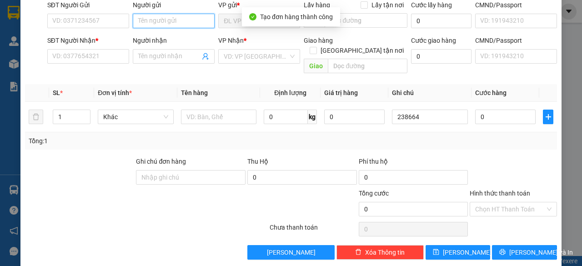
click at [178, 19] on input "Người gửi" at bounding box center [174, 21] width 82 height 15
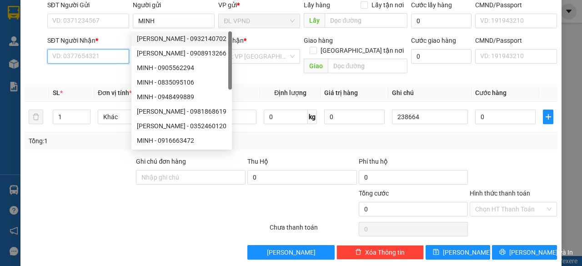
click at [80, 51] on input "SĐT Người Nhận *" at bounding box center [88, 56] width 82 height 15
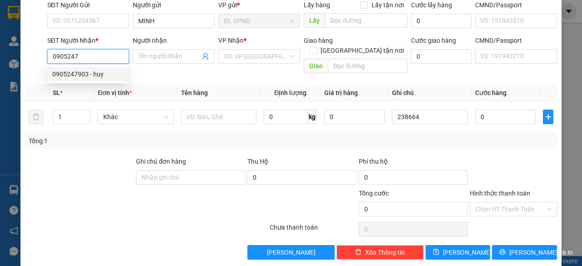
click at [72, 72] on div "0905247903 - huy" at bounding box center [87, 74] width 70 height 10
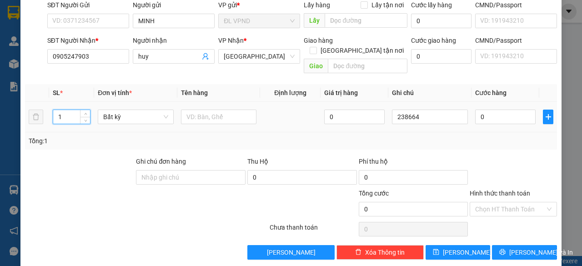
drag, startPoint x: 50, startPoint y: 114, endPoint x: 20, endPoint y: 120, distance: 30.2
click at [27, 123] on div "SL * Đơn vị tính * Tên hàng Định lượng Giá trị hàng Ghi chú Cước hàng 1 Bất kỳ …" at bounding box center [291, 116] width 532 height 65
click at [233, 110] on input "text" at bounding box center [219, 117] width 76 height 15
click at [495, 110] on input "0" at bounding box center [505, 117] width 60 height 15
click at [484, 202] on input "Hình thức thanh toán" at bounding box center [510, 209] width 70 height 14
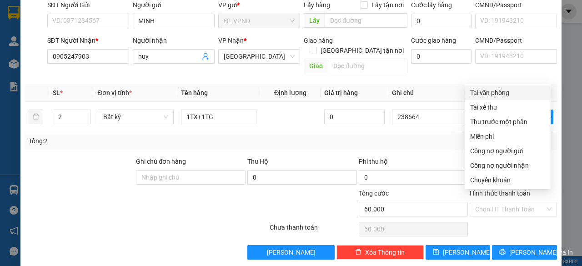
click at [494, 84] on div "Transit Pickup Surcharge Ids Transit Deliver Surcharge Ids Transit Deliver Surc…" at bounding box center [291, 112] width 532 height 296
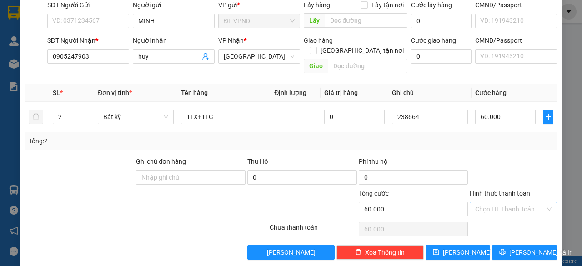
click at [495, 202] on input "Hình thức thanh toán" at bounding box center [510, 209] width 70 height 14
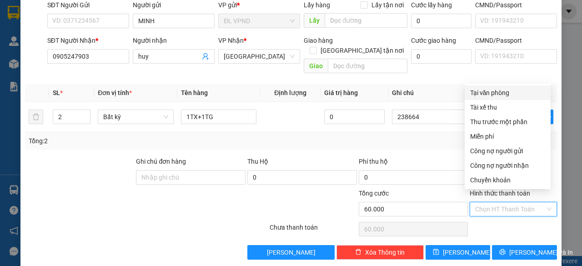
click at [505, 90] on div "Tại văn phòng" at bounding box center [507, 93] width 75 height 10
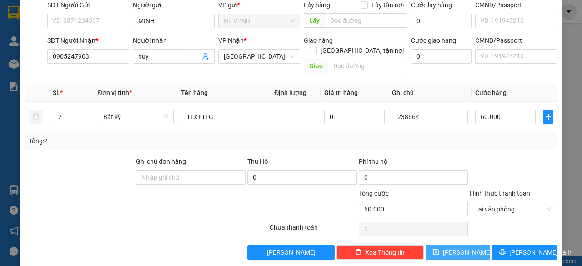
click at [439, 249] on icon "save" at bounding box center [436, 252] width 6 height 6
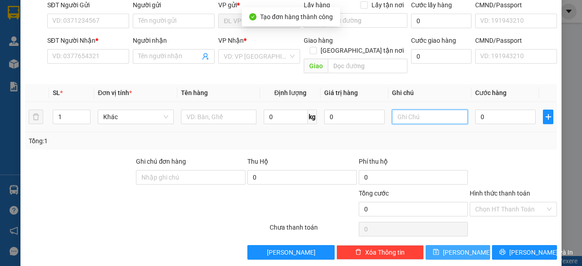
click at [432, 110] on input "text" at bounding box center [430, 117] width 76 height 15
paste input "23866"
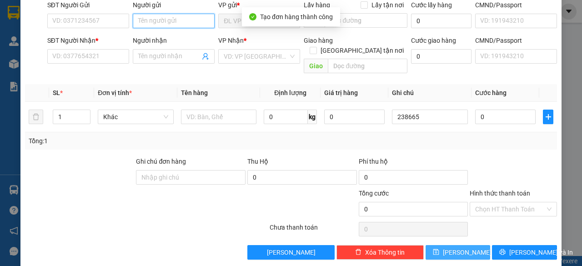
click at [152, 16] on input "Người gửi" at bounding box center [174, 21] width 82 height 15
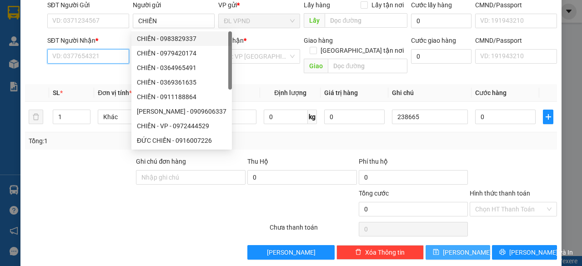
click at [68, 58] on input "SĐT Người Nhận *" at bounding box center [88, 56] width 82 height 15
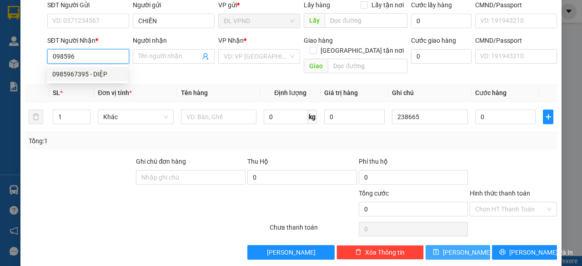
click at [73, 75] on div "0985967395 - DIỆP" at bounding box center [87, 74] width 70 height 10
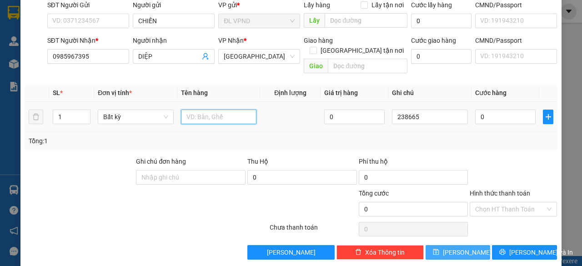
click at [188, 110] on input "text" at bounding box center [219, 117] width 76 height 15
click at [487, 110] on input "0" at bounding box center [505, 117] width 60 height 15
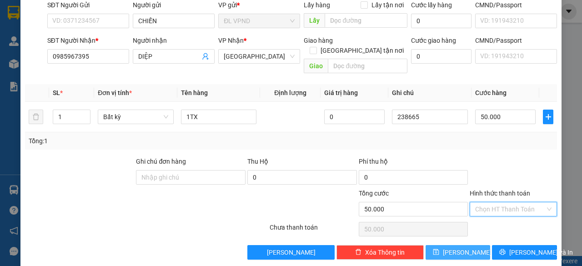
click at [487, 202] on input "Hình thức thanh toán" at bounding box center [510, 209] width 70 height 14
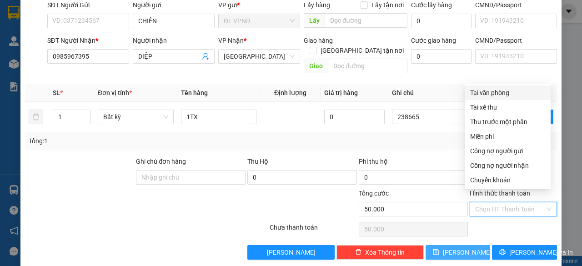
click at [493, 96] on div "Tại văn phòng" at bounding box center [507, 93] width 75 height 10
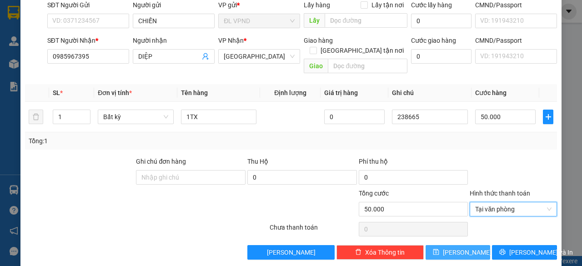
click at [460, 247] on span "[PERSON_NAME]" at bounding box center [467, 252] width 49 height 10
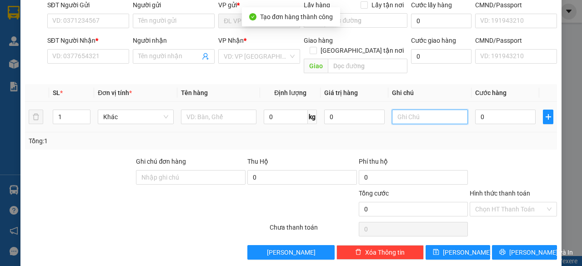
click at [424, 110] on input "text" at bounding box center [430, 117] width 76 height 15
paste input "23866"
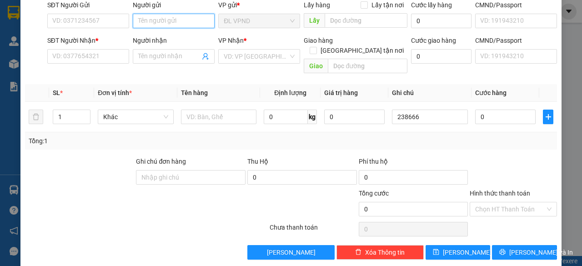
click at [186, 22] on input "Người gửi" at bounding box center [174, 21] width 82 height 15
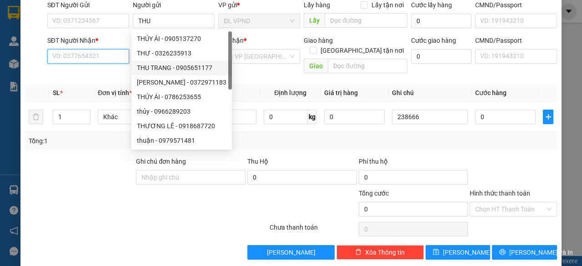
click at [120, 57] on input "SĐT Người Nhận *" at bounding box center [88, 56] width 82 height 15
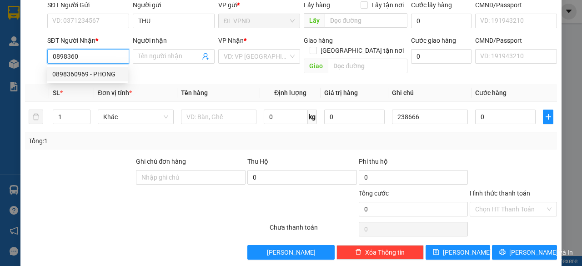
click at [96, 74] on div "0898360969 - PHONG" at bounding box center [87, 74] width 70 height 10
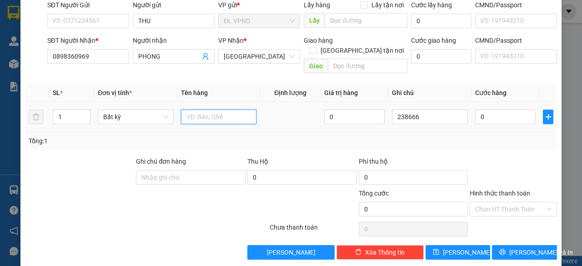
click at [203, 110] on input "text" at bounding box center [219, 117] width 76 height 15
click at [491, 110] on input "0" at bounding box center [505, 117] width 60 height 15
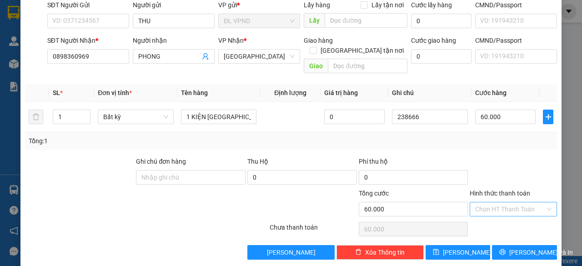
click at [495, 202] on input "Hình thức thanh toán" at bounding box center [510, 209] width 70 height 14
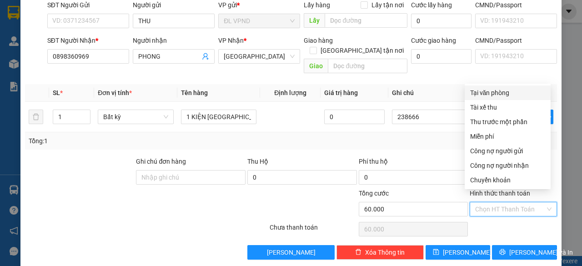
click at [498, 94] on div "Tại văn phòng" at bounding box center [507, 93] width 75 height 10
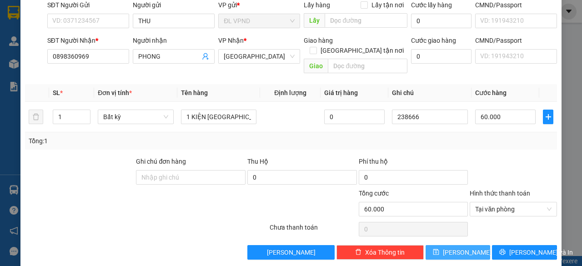
click at [455, 247] on span "[PERSON_NAME]" at bounding box center [467, 252] width 49 height 10
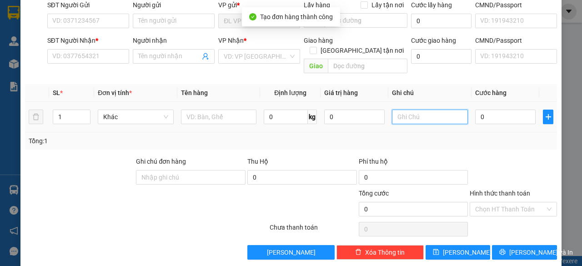
click at [435, 110] on input "text" at bounding box center [430, 117] width 76 height 15
paste input "23866"
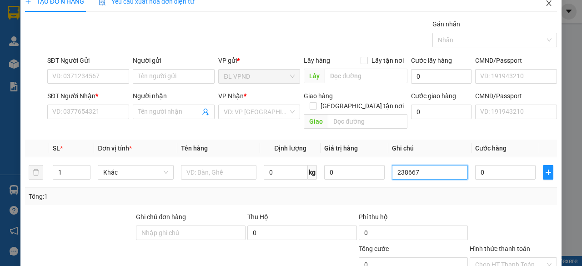
scroll to position [0, 0]
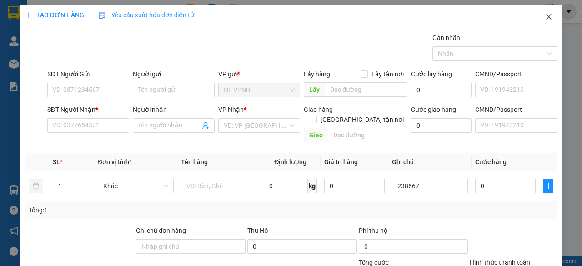
click at [545, 14] on icon "close" at bounding box center [548, 16] width 7 height 7
click at [11, 62] on img at bounding box center [14, 64] width 10 height 10
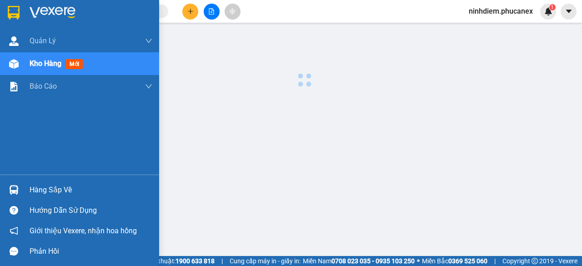
click at [11, 62] on img at bounding box center [14, 64] width 10 height 10
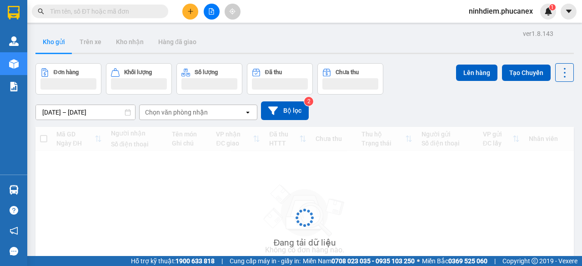
click at [10, 63] on img at bounding box center [14, 64] width 10 height 10
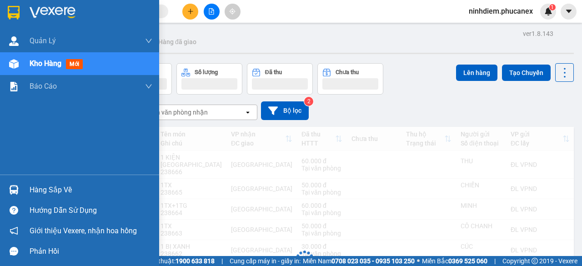
click at [10, 63] on img at bounding box center [14, 64] width 10 height 10
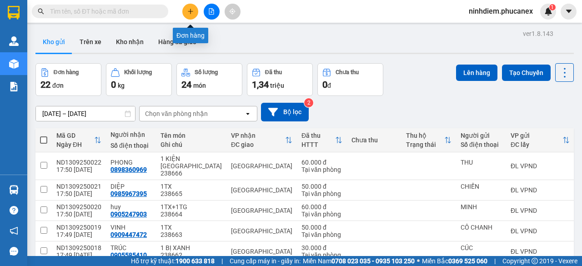
click at [192, 12] on icon "plus" at bounding box center [190, 11] width 6 height 6
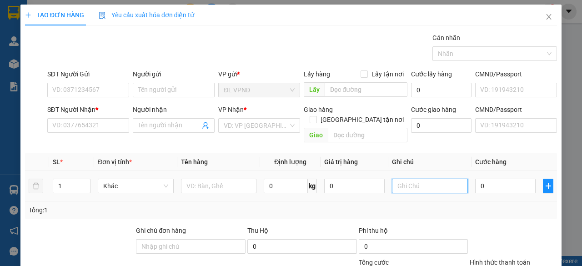
click at [430, 179] on input "text" at bounding box center [430, 186] width 76 height 15
paste input "23866"
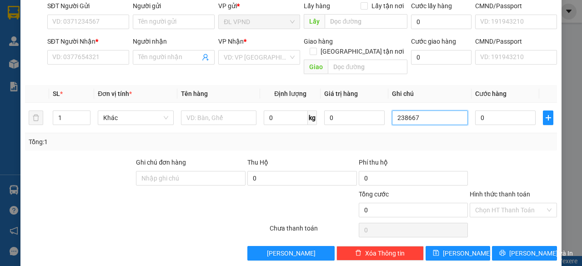
scroll to position [69, 0]
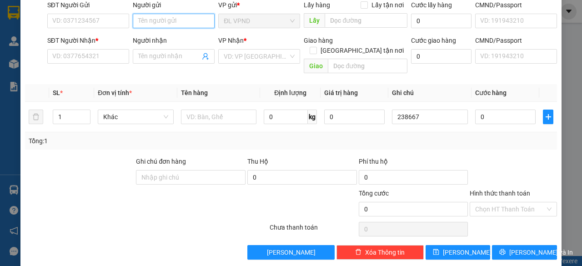
click at [177, 19] on input "Người gửi" at bounding box center [174, 21] width 82 height 15
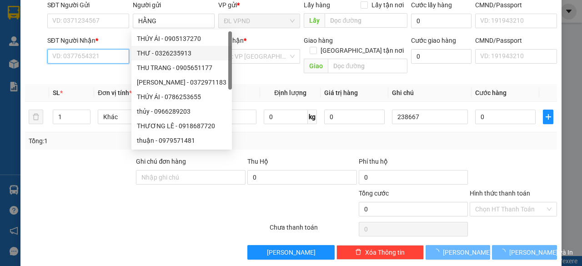
click at [76, 58] on input "SĐT Người Nhận *" at bounding box center [88, 56] width 82 height 15
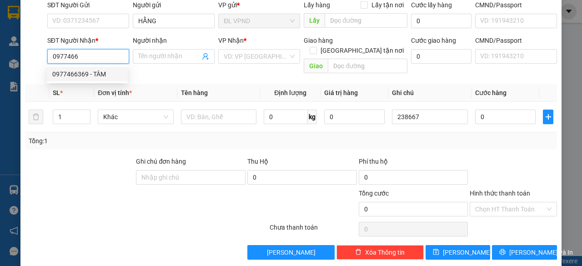
click at [64, 70] on div "0977466369 - TÂM" at bounding box center [87, 74] width 70 height 10
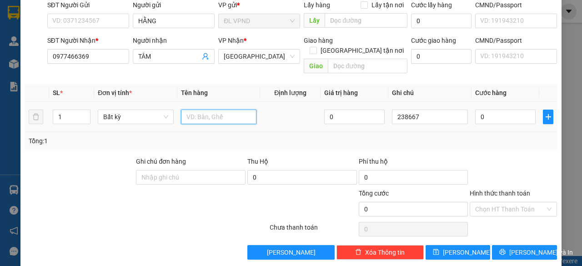
click at [208, 110] on input "text" at bounding box center [219, 117] width 76 height 15
click at [482, 110] on input "0" at bounding box center [505, 117] width 60 height 15
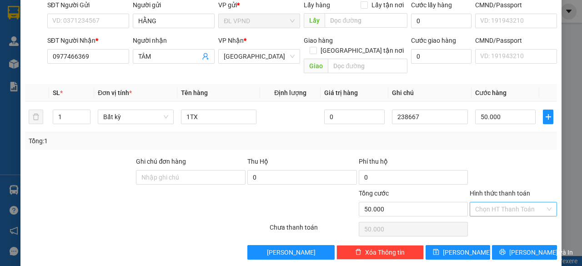
click at [500, 202] on input "Hình thức thanh toán" at bounding box center [510, 209] width 70 height 14
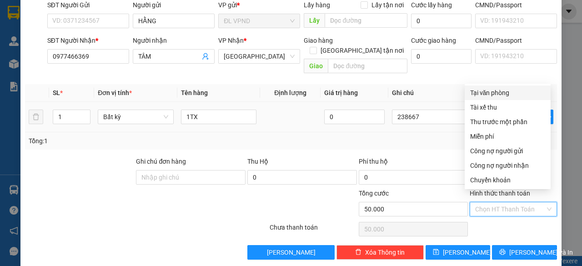
click at [487, 90] on div "Tại văn phòng" at bounding box center [507, 93] width 75 height 10
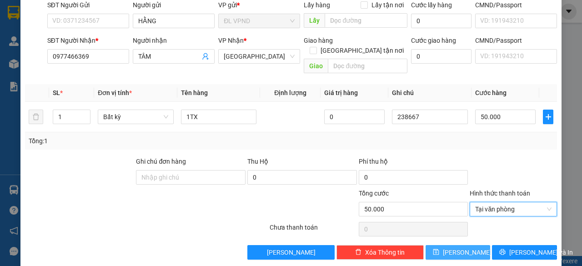
click at [457, 247] on span "[PERSON_NAME]" at bounding box center [467, 252] width 49 height 10
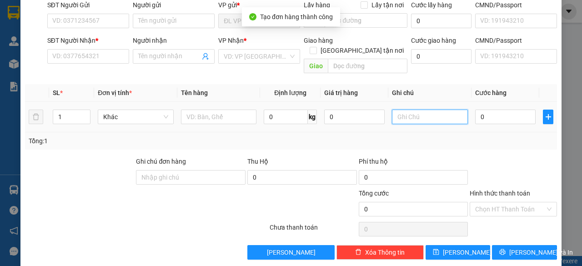
click at [426, 110] on input "text" at bounding box center [430, 117] width 76 height 15
paste input "23866"
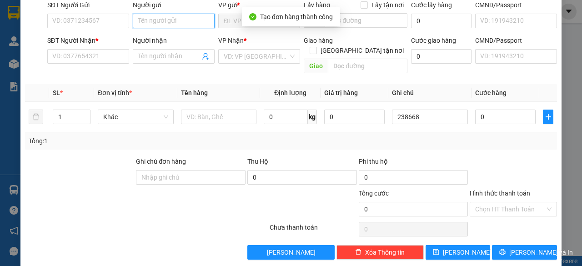
click at [179, 16] on input "Người gửi" at bounding box center [174, 21] width 82 height 15
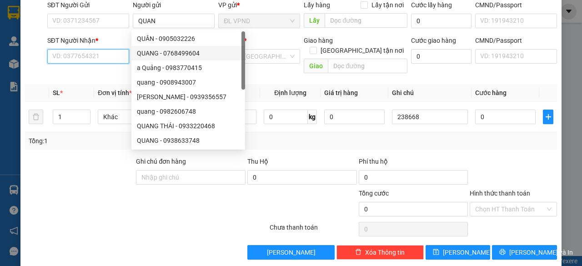
click at [88, 59] on input "SĐT Người Nhận *" at bounding box center [88, 56] width 82 height 15
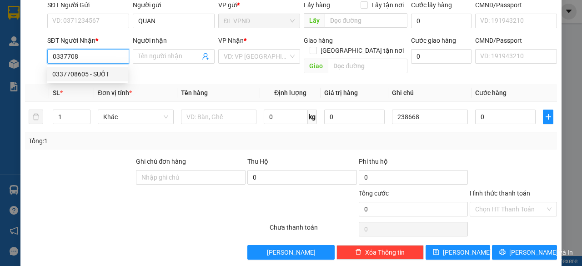
click at [75, 76] on div "0337708605 - SUỐT" at bounding box center [87, 74] width 70 height 10
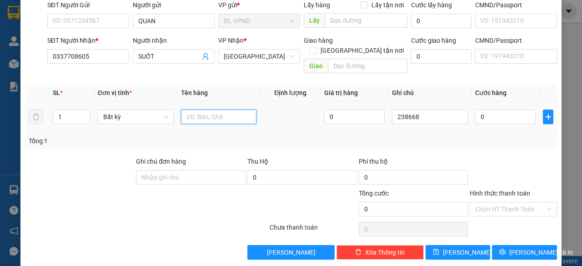
click at [209, 110] on input "text" at bounding box center [219, 117] width 76 height 15
click at [475, 110] on input "0" at bounding box center [505, 117] width 60 height 15
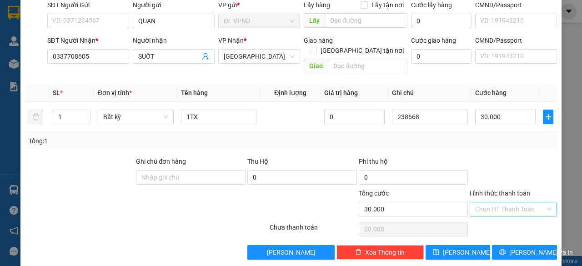
click at [488, 202] on input "Hình thức thanh toán" at bounding box center [510, 209] width 70 height 14
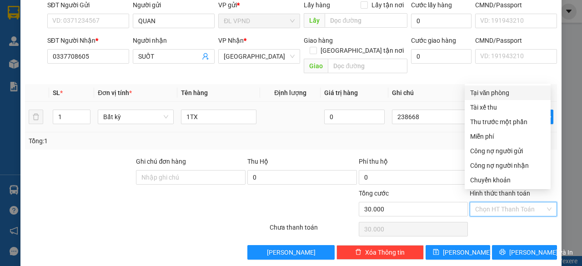
drag, startPoint x: 507, startPoint y: 89, endPoint x: 504, endPoint y: 105, distance: 16.2
click at [506, 90] on div "Tại văn phòng" at bounding box center [507, 93] width 75 height 10
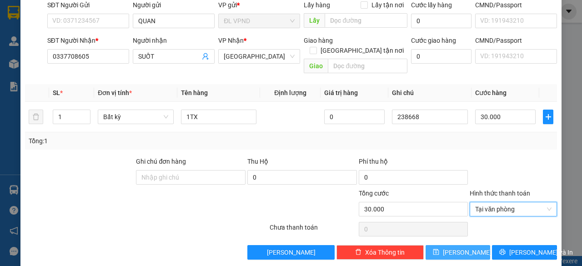
click at [449, 246] on button "[PERSON_NAME]" at bounding box center [458, 252] width 65 height 15
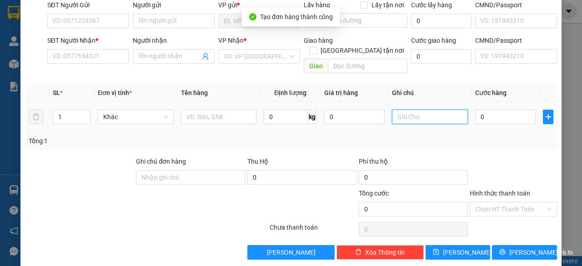
click at [422, 110] on input "text" at bounding box center [430, 117] width 76 height 15
paste input "23866"
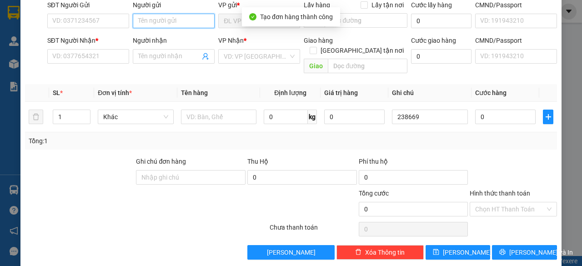
click at [175, 18] on input "Người gửi" at bounding box center [174, 21] width 82 height 15
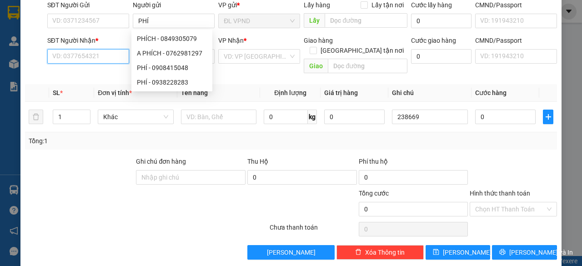
click at [85, 54] on input "SĐT Người Nhận *" at bounding box center [88, 56] width 82 height 15
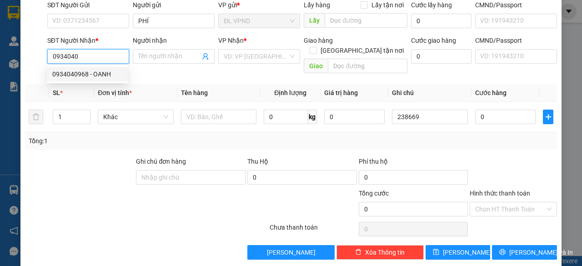
click at [80, 70] on div "0934040968 - OANH" at bounding box center [87, 74] width 70 height 10
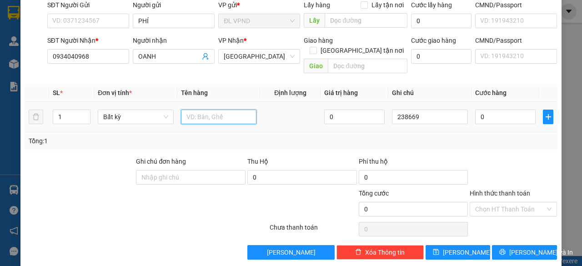
click at [201, 110] on input "text" at bounding box center [219, 117] width 76 height 15
click at [477, 110] on input "0" at bounding box center [505, 117] width 60 height 15
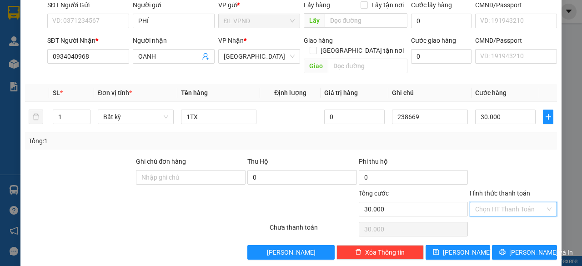
click at [476, 202] on input "Hình thức thanh toán" at bounding box center [510, 209] width 70 height 14
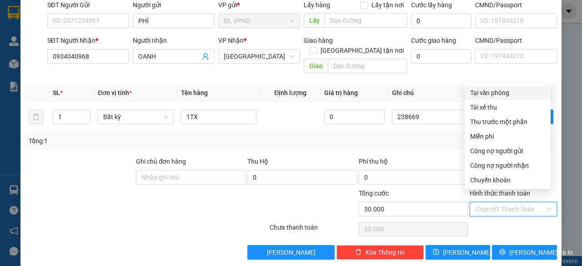
click at [484, 93] on div "Tại văn phòng" at bounding box center [507, 93] width 75 height 10
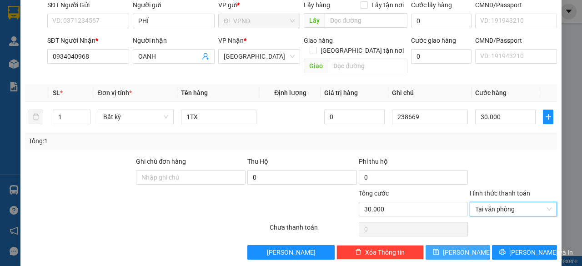
click at [445, 245] on button "[PERSON_NAME]" at bounding box center [458, 252] width 65 height 15
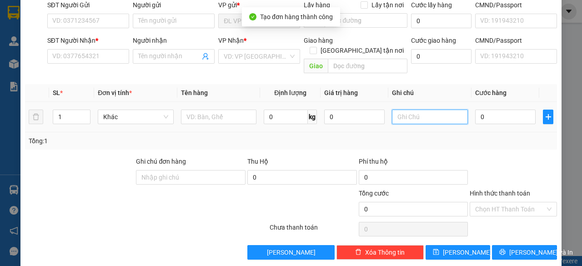
click at [429, 111] on input "text" at bounding box center [430, 117] width 76 height 15
paste input "23866"
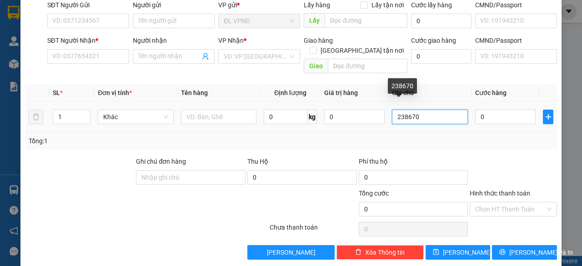
drag, startPoint x: 410, startPoint y: 106, endPoint x: 298, endPoint y: 137, distance: 116.5
click at [306, 134] on div "SL * Đơn vị tính * Tên hàng Định lượng Giá trị hàng Ghi chú Cước hàng 1 Khác 0 …" at bounding box center [291, 116] width 532 height 65
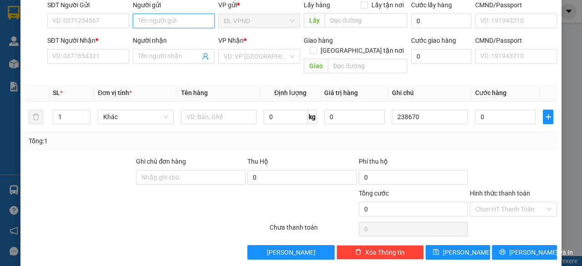
click at [161, 24] on input "Người gửi" at bounding box center [174, 21] width 82 height 15
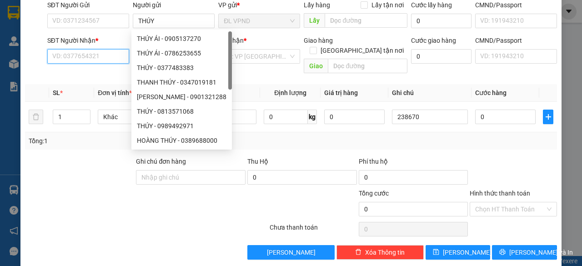
click at [86, 54] on input "SĐT Người Nhận *" at bounding box center [88, 56] width 82 height 15
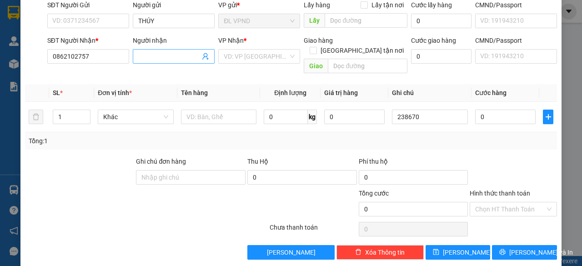
click at [173, 52] on input "Người nhận" at bounding box center [169, 56] width 62 height 10
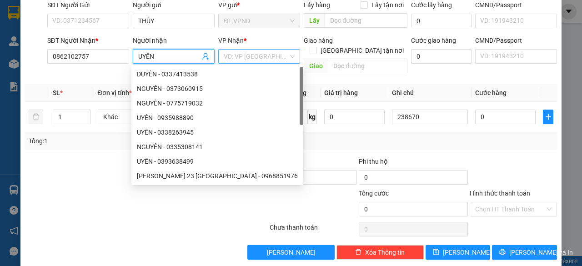
click at [261, 55] on input "search" at bounding box center [256, 57] width 65 height 14
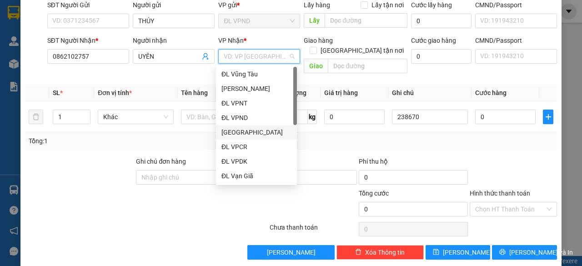
click at [264, 135] on div "[GEOGRAPHIC_DATA]" at bounding box center [256, 132] width 70 height 10
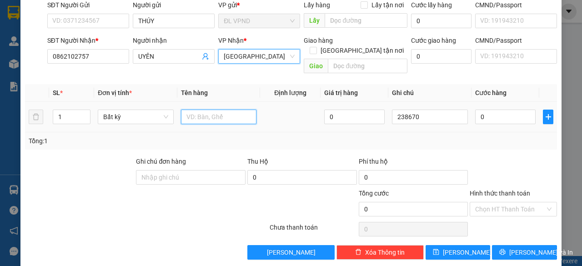
click at [213, 110] on input "text" at bounding box center [219, 117] width 76 height 15
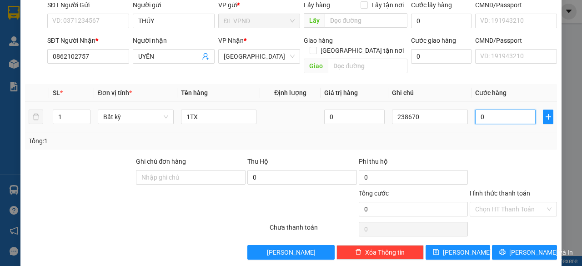
click at [493, 110] on input "0" at bounding box center [505, 117] width 60 height 15
click at [487, 202] on input "Hình thức thanh toán" at bounding box center [510, 209] width 70 height 14
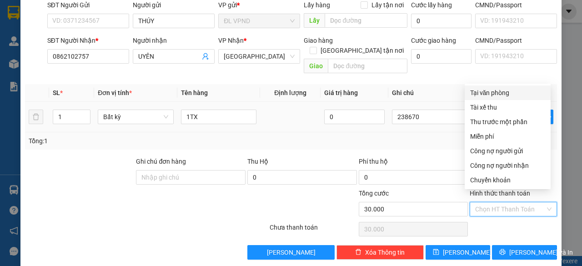
drag, startPoint x: 509, startPoint y: 94, endPoint x: 506, endPoint y: 103, distance: 10.1
click at [509, 93] on div "Tại văn phòng" at bounding box center [507, 93] width 75 height 10
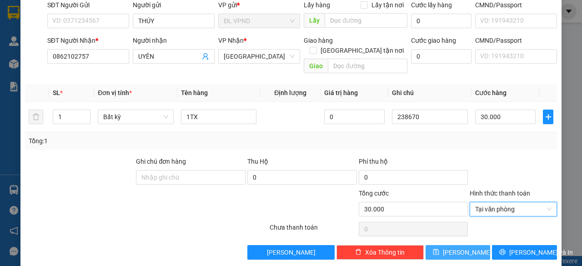
click at [460, 247] on button "[PERSON_NAME]" at bounding box center [458, 252] width 65 height 15
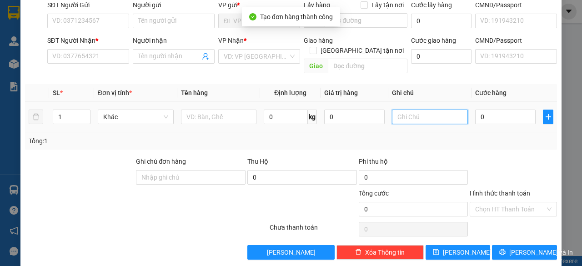
click at [435, 110] on input "text" at bounding box center [430, 117] width 76 height 15
paste input "23867"
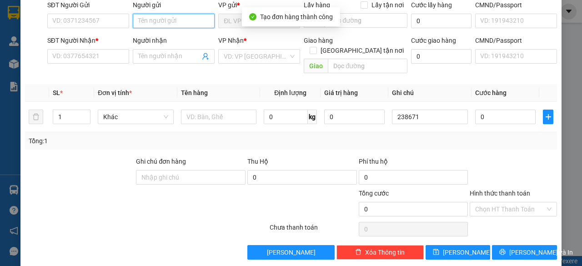
click at [170, 19] on input "Người gửi" at bounding box center [174, 21] width 82 height 15
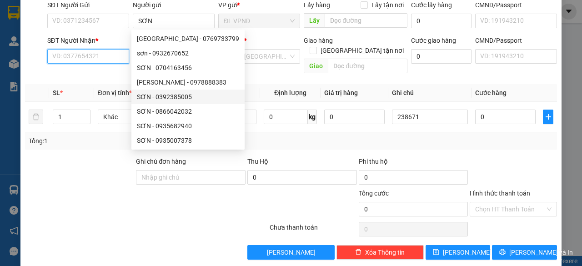
click at [87, 56] on input "SĐT Người Nhận *" at bounding box center [88, 56] width 82 height 15
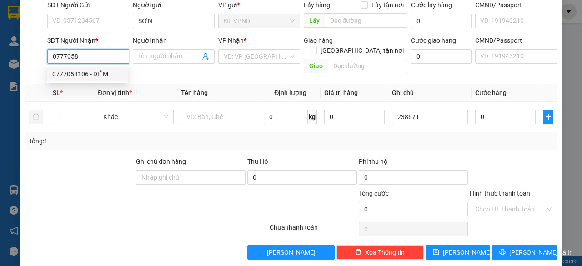
drag, startPoint x: 71, startPoint y: 74, endPoint x: 121, endPoint y: 82, distance: 50.7
click at [71, 73] on div "0777058106 - DIỄM" at bounding box center [87, 74] width 70 height 10
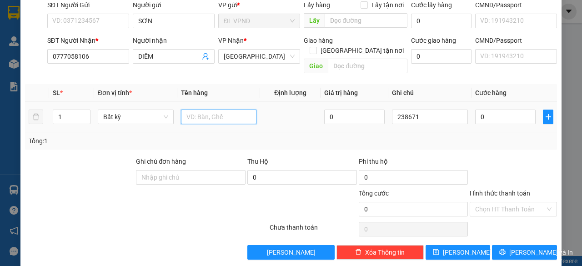
click at [203, 110] on input "text" at bounding box center [219, 117] width 76 height 15
click at [496, 110] on input "0" at bounding box center [505, 117] width 60 height 15
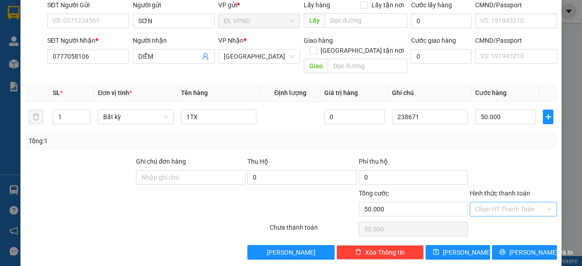
click at [478, 202] on input "Hình thức thanh toán" at bounding box center [510, 209] width 70 height 14
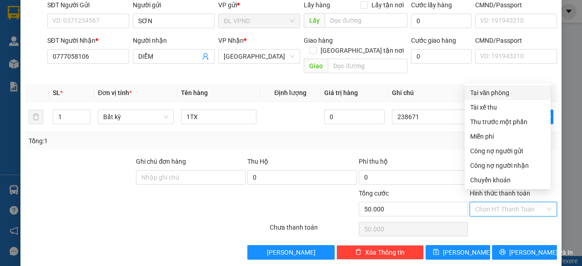
click at [487, 90] on div "Tại văn phòng" at bounding box center [507, 93] width 75 height 10
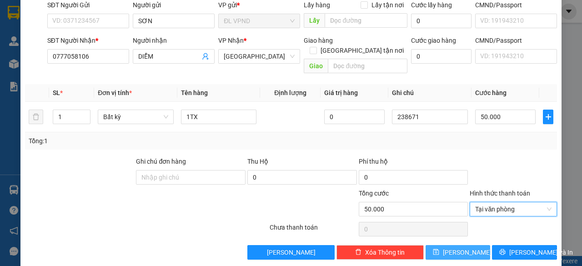
click at [458, 247] on span "[PERSON_NAME]" at bounding box center [467, 252] width 49 height 10
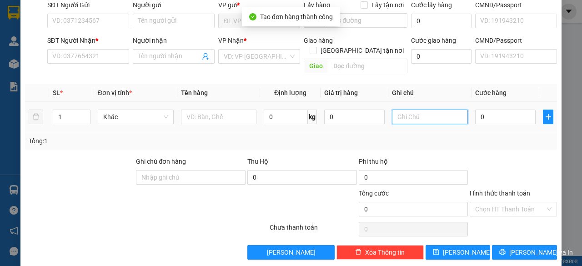
click at [422, 110] on input "text" at bounding box center [430, 117] width 76 height 15
click at [421, 114] on div at bounding box center [430, 117] width 76 height 18
click at [409, 110] on input "text" at bounding box center [430, 117] width 76 height 15
paste input "23867"
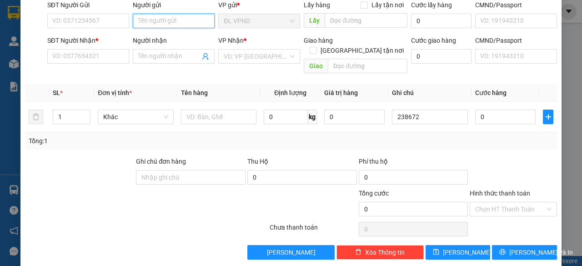
click at [160, 22] on input "Người gửi" at bounding box center [174, 21] width 82 height 15
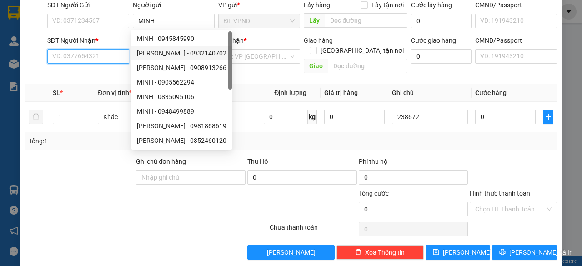
click at [116, 57] on input "SĐT Người Nhận *" at bounding box center [88, 56] width 82 height 15
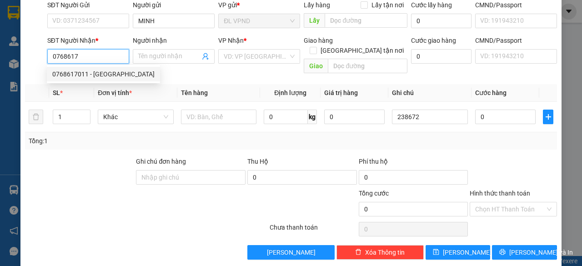
click at [87, 74] on div "0768617011 - [GEOGRAPHIC_DATA]" at bounding box center [103, 74] width 102 height 10
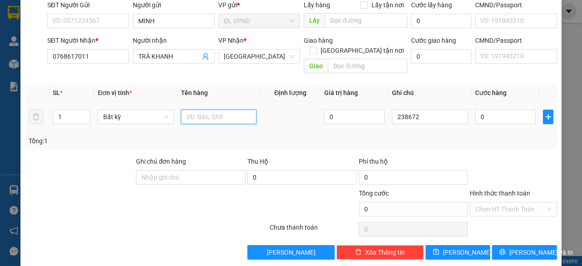
click at [211, 110] on input "text" at bounding box center [219, 117] width 76 height 15
click at [487, 110] on input "0" at bounding box center [505, 117] width 60 height 15
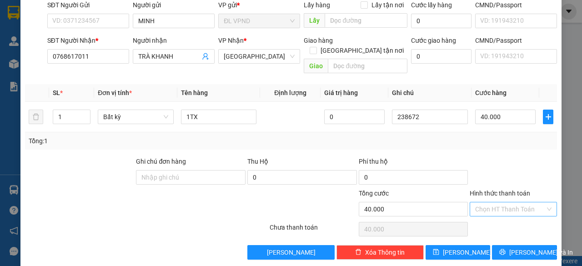
click at [482, 202] on input "Hình thức thanh toán" at bounding box center [510, 209] width 70 height 14
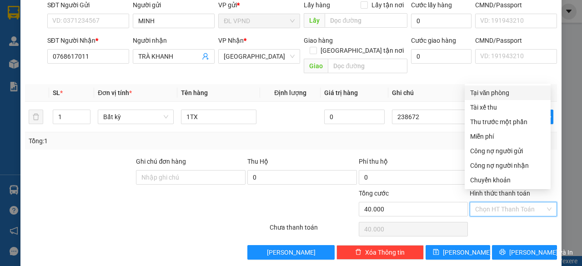
click at [500, 95] on div "Tại văn phòng" at bounding box center [507, 93] width 75 height 10
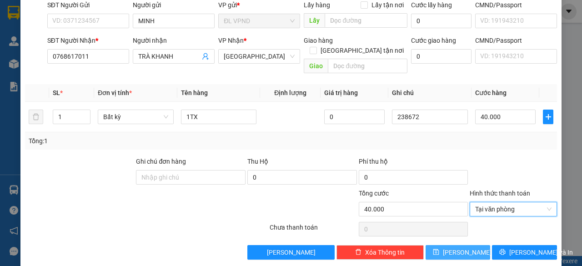
click at [462, 247] on button "[PERSON_NAME]" at bounding box center [458, 252] width 65 height 15
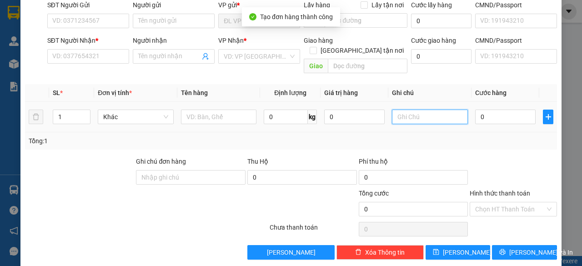
click at [421, 110] on input "text" at bounding box center [430, 117] width 76 height 15
paste input "23867"
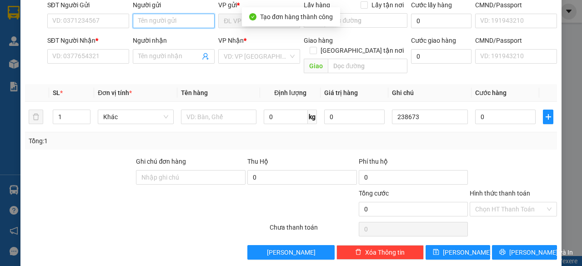
click at [173, 15] on input "Người gửi" at bounding box center [174, 21] width 82 height 15
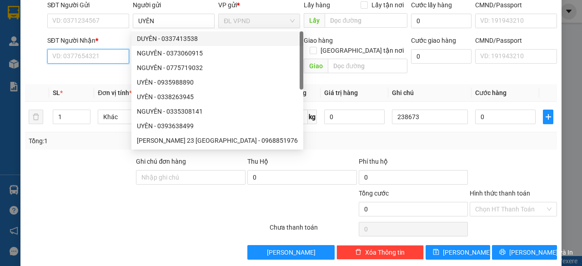
click at [86, 54] on input "SĐT Người Nhận *" at bounding box center [88, 56] width 82 height 15
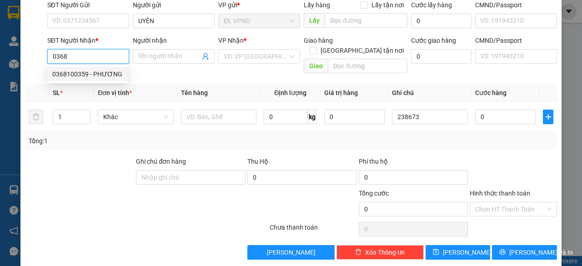
click at [78, 74] on div "0368100359 - PHƯƠNG" at bounding box center [87, 74] width 70 height 10
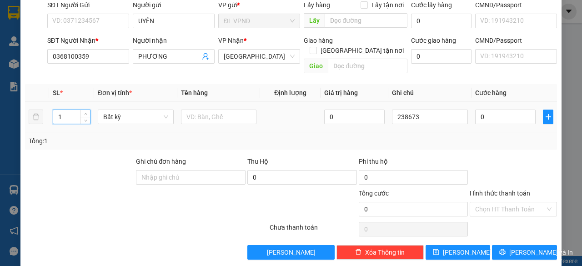
drag, startPoint x: 64, startPoint y: 109, endPoint x: 21, endPoint y: 117, distance: 43.5
click at [24, 117] on div "TẠO ĐƠN HÀNG Yêu cầu xuất hóa đơn điện tử Transit Pickup Surcharge Ids Transit …" at bounding box center [290, 100] width 541 height 331
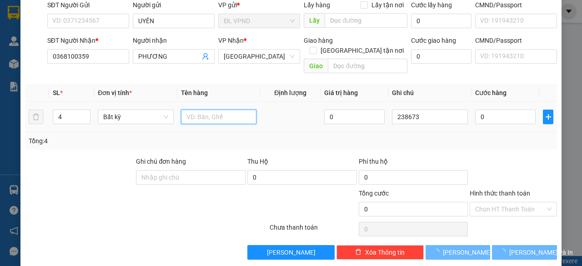
click at [209, 110] on input "text" at bounding box center [219, 117] width 76 height 15
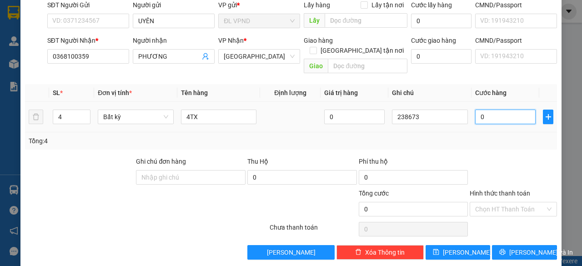
click at [490, 110] on input "0" at bounding box center [505, 117] width 60 height 15
click at [499, 202] on input "Hình thức thanh toán" at bounding box center [510, 209] width 70 height 14
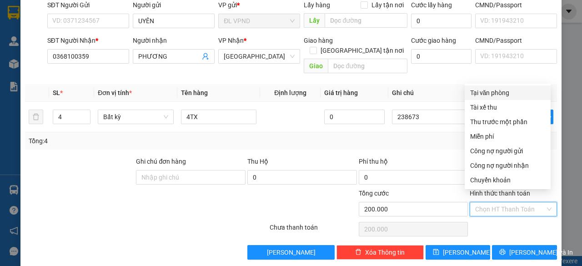
click at [499, 90] on div "Tại văn phòng" at bounding box center [507, 93] width 75 height 10
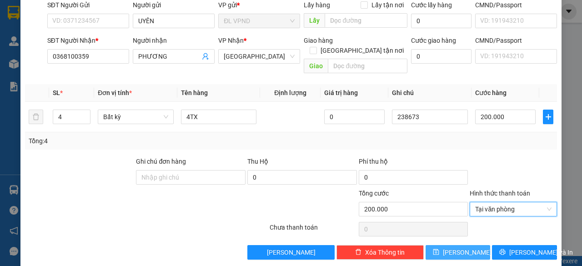
click at [457, 247] on span "[PERSON_NAME]" at bounding box center [467, 252] width 49 height 10
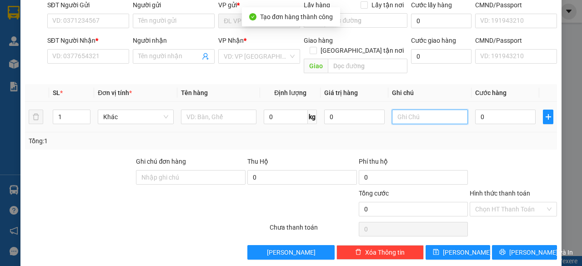
click at [429, 110] on input "text" at bounding box center [430, 117] width 76 height 15
paste input "23867"
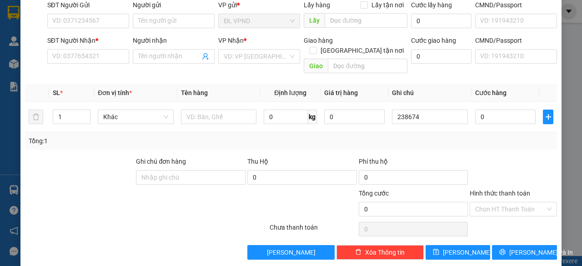
drag, startPoint x: 81, startPoint y: 162, endPoint x: 129, endPoint y: 69, distance: 105.3
click at [81, 162] on div at bounding box center [79, 172] width 111 height 32
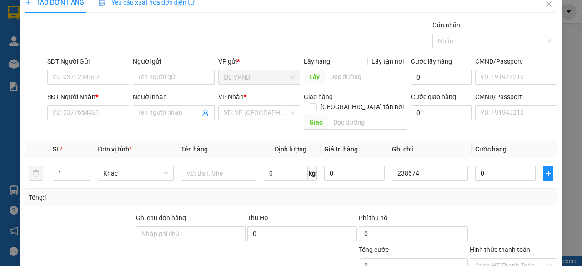
scroll to position [0, 0]
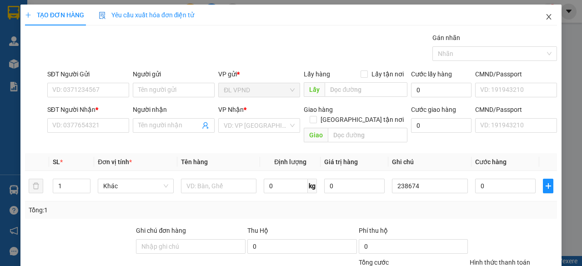
click at [545, 19] on icon "close" at bounding box center [548, 16] width 7 height 7
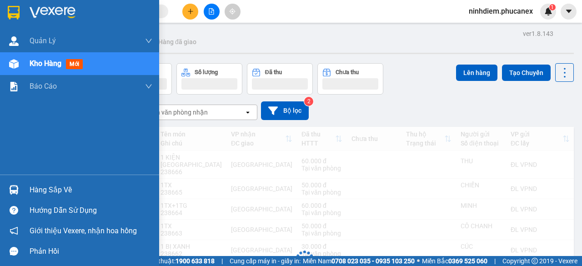
click at [16, 60] on img at bounding box center [14, 64] width 10 height 10
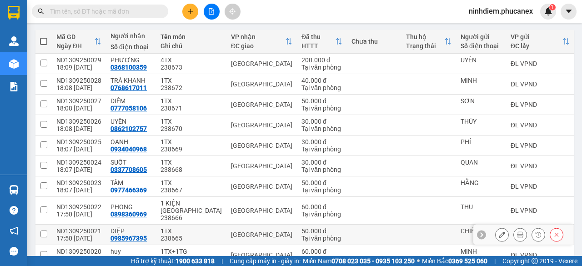
scroll to position [143, 0]
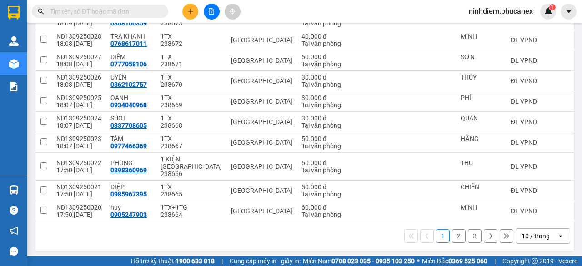
click at [535, 235] on div "10 / trang" at bounding box center [536, 235] width 28 height 9
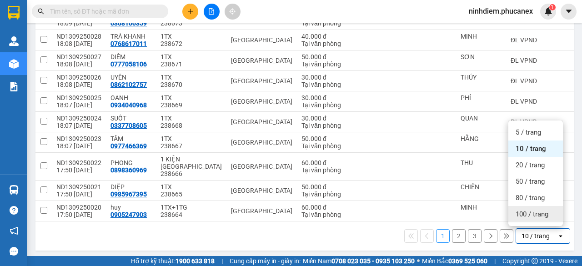
click at [525, 212] on span "100 / trang" at bounding box center [532, 214] width 33 height 9
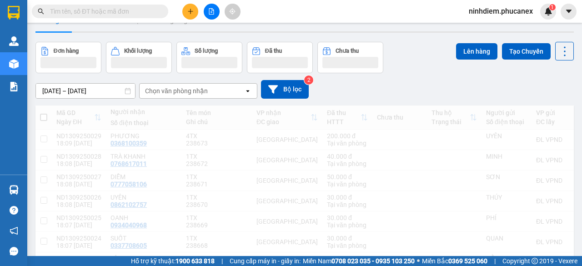
scroll to position [5, 0]
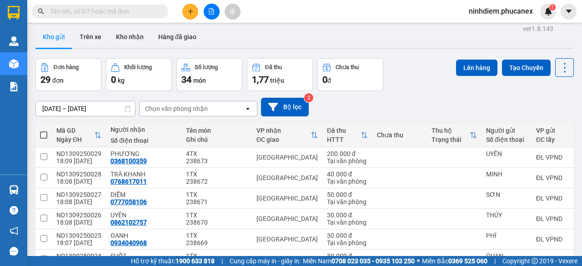
click at [43, 134] on span at bounding box center [43, 134] width 7 height 7
click at [44, 130] on input "checkbox" at bounding box center [44, 130] width 0 height 0
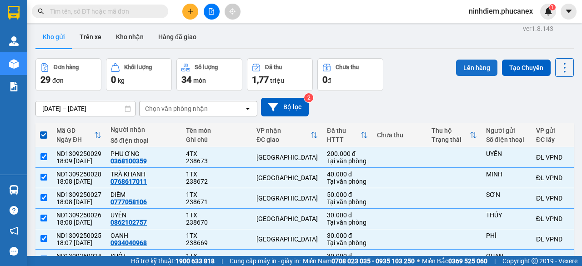
click at [468, 63] on button "Lên hàng" at bounding box center [476, 68] width 41 height 16
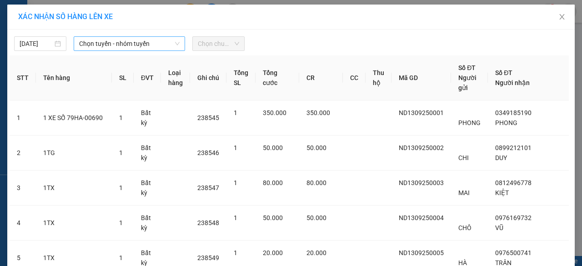
click at [113, 47] on span "Chọn tuyến - nhóm tuyến" at bounding box center [129, 44] width 100 height 14
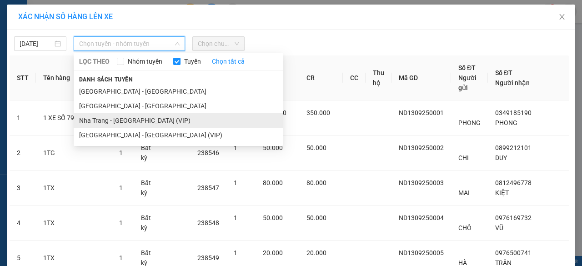
click at [117, 123] on li "Nha Trang - [GEOGRAPHIC_DATA] (VIP)" at bounding box center [178, 120] width 209 height 15
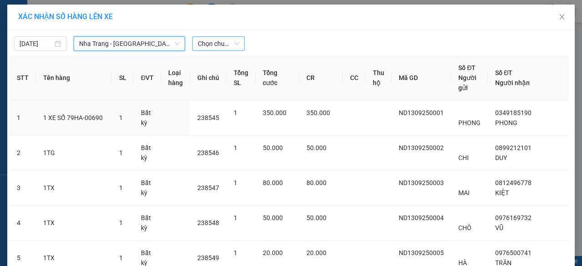
click at [216, 43] on span "Chọn chuyến" at bounding box center [218, 44] width 41 height 14
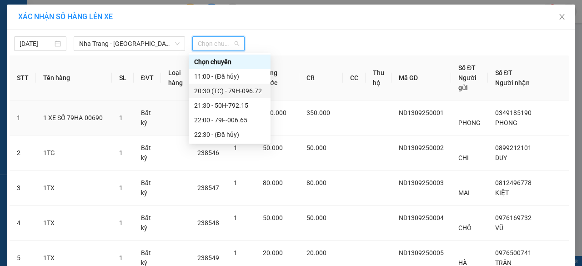
click at [230, 89] on div "20:30 (TC) - 79H-096.72" at bounding box center [229, 91] width 71 height 10
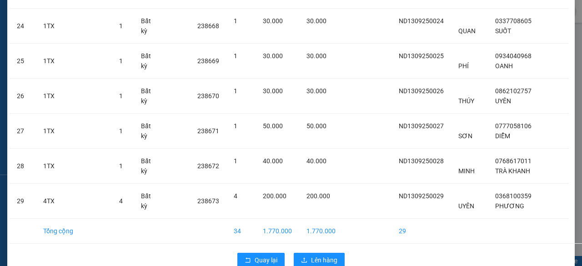
scroll to position [951, 0]
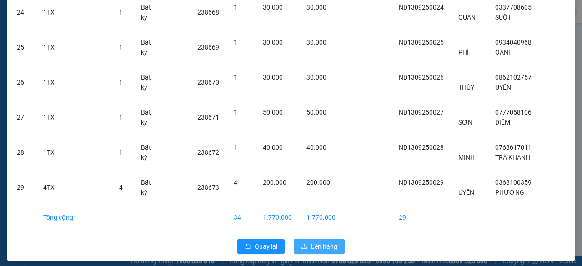
click at [319, 241] on span "Lên hàng" at bounding box center [324, 246] width 26 height 10
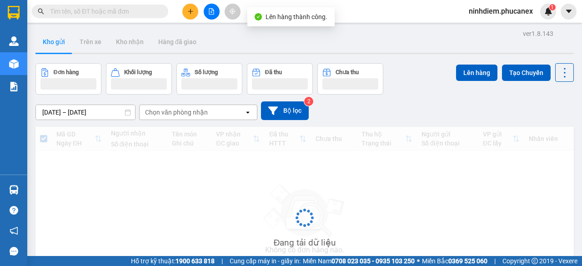
click at [210, 10] on icon "file-add" at bounding box center [211, 11] width 6 height 6
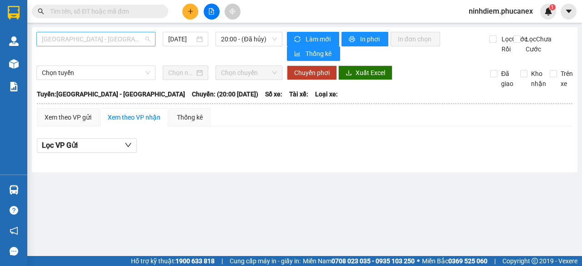
click at [116, 39] on span "[GEOGRAPHIC_DATA] - [GEOGRAPHIC_DATA]" at bounding box center [96, 39] width 108 height 14
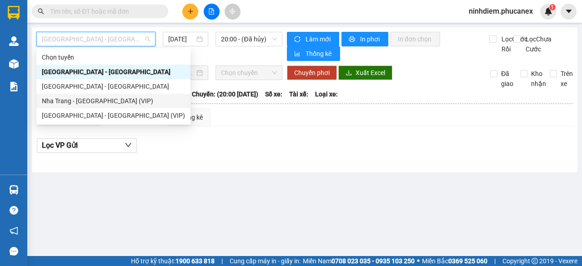
click at [78, 101] on div "Nha Trang - [GEOGRAPHIC_DATA] (VIP)" at bounding box center [113, 101] width 143 height 10
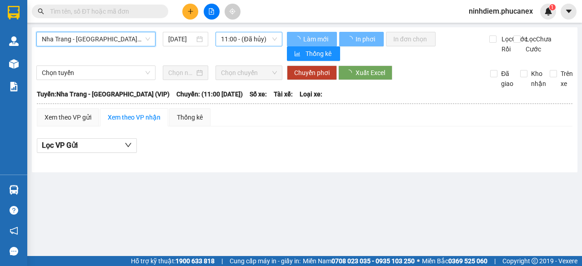
click at [240, 39] on span "11:00 - (Đã hủy)" at bounding box center [248, 39] width 55 height 14
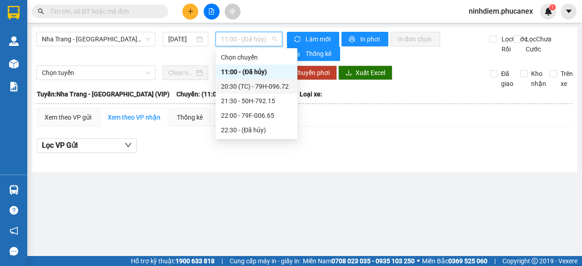
click at [249, 88] on div "20:30 (TC) - 79H-096.72" at bounding box center [256, 86] width 71 height 10
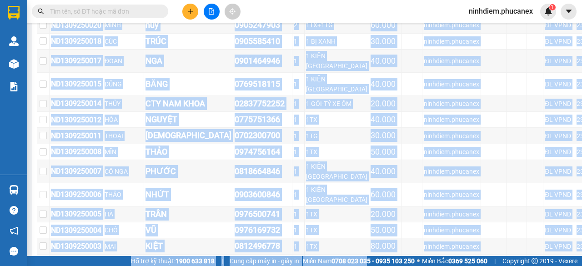
scroll to position [589, 0]
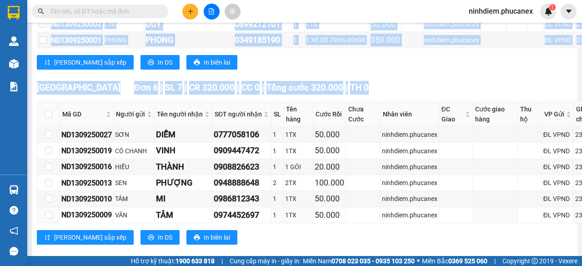
drag, startPoint x: 90, startPoint y: 103, endPoint x: 564, endPoint y: 211, distance: 486.8
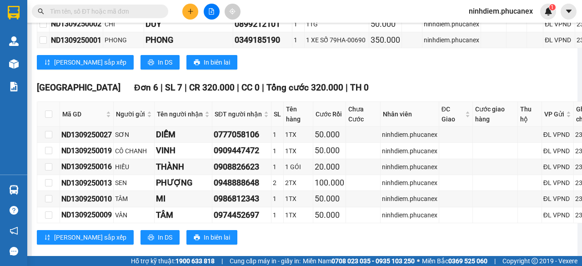
copy table "Phúc An Express 1900 06 68 06 215 Phạm [GEOGRAPHIC_DATA], Quận 1 PHƠI HÀNG 18:1…"
